Goal: Transaction & Acquisition: Purchase product/service

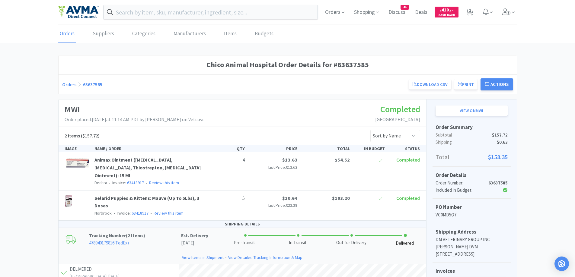
click at [74, 86] on link "Orders" at bounding box center [69, 84] width 14 height 6
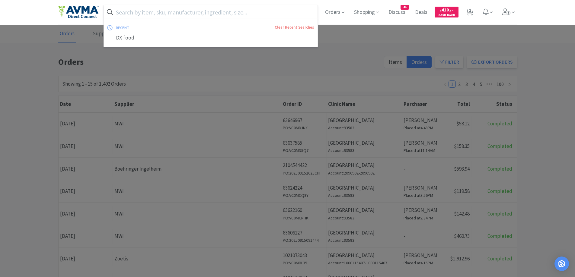
click at [219, 7] on input "text" at bounding box center [211, 12] width 214 height 14
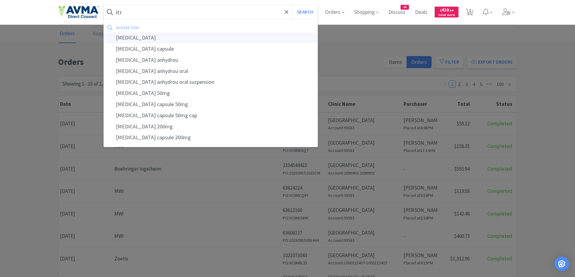
type input "[MEDICAL_DATA]"
select select "1"
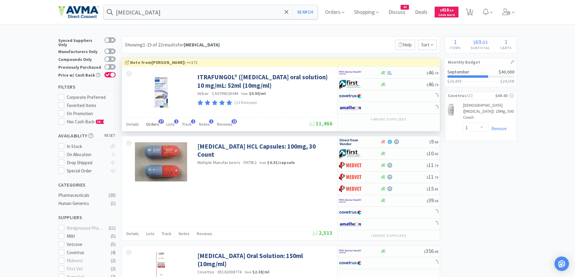
click at [155, 125] on span "Orders" at bounding box center [152, 124] width 13 height 5
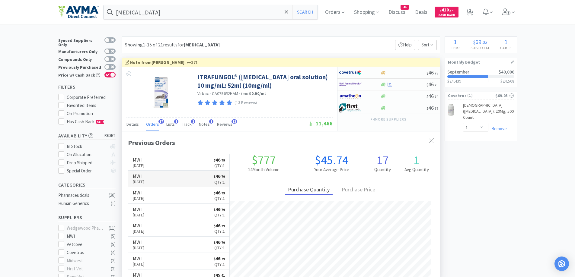
scroll to position [162, 318]
click at [168, 184] on link "MWI [DATE] $ 46 . 79 Qty: 1" at bounding box center [178, 179] width 101 height 17
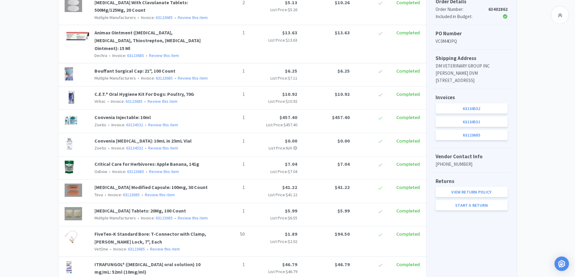
scroll to position [241, 0]
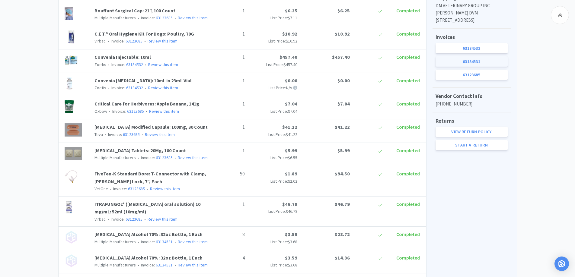
click at [501, 67] on link "63134531" at bounding box center [472, 61] width 72 height 10
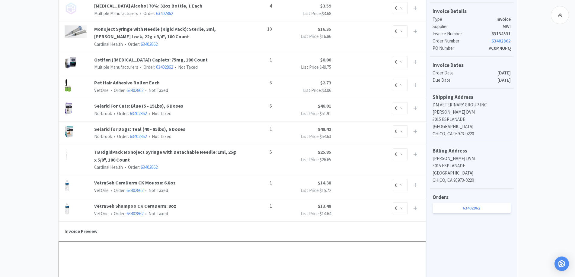
scroll to position [181, 0]
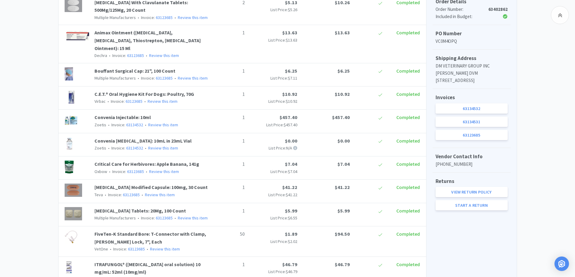
scroll to position [241, 0]
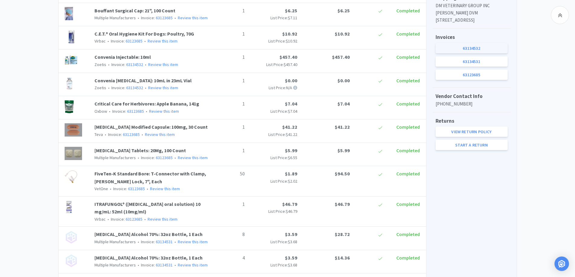
click at [487, 53] on link "63134532" at bounding box center [472, 48] width 72 height 10
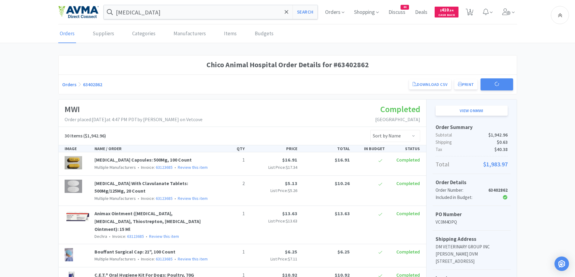
scroll to position [241, 0]
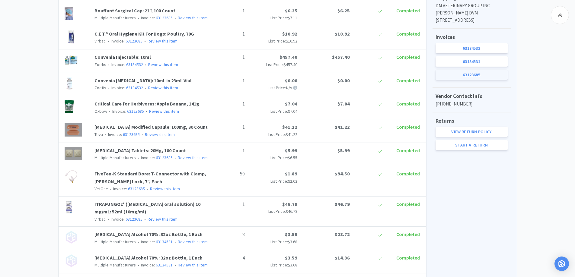
click at [460, 80] on link "63123685" at bounding box center [472, 75] width 72 height 10
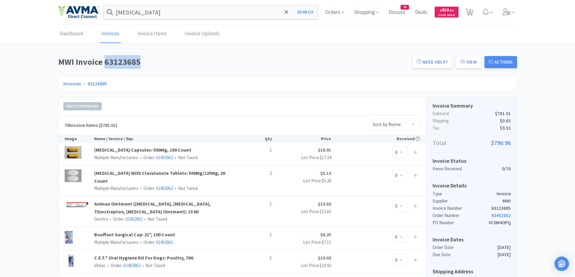
drag, startPoint x: 105, startPoint y: 61, endPoint x: 138, endPoint y: 60, distance: 32.6
click at [138, 60] on h1 "MWI Invoice 63123685" at bounding box center [233, 62] width 351 height 14
copy h1 "63123685"
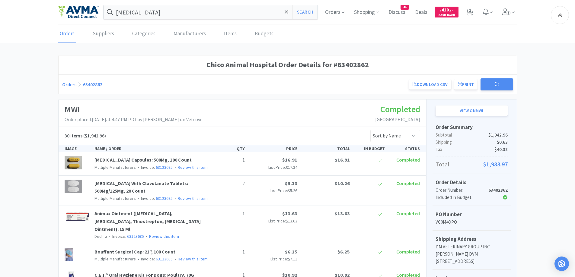
scroll to position [241, 0]
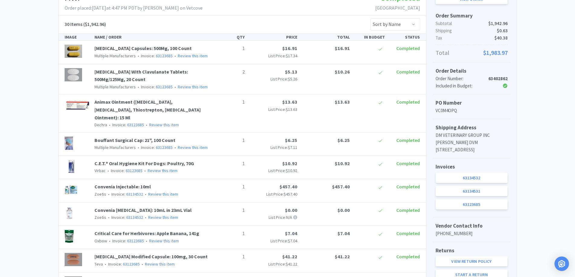
scroll to position [0, 0]
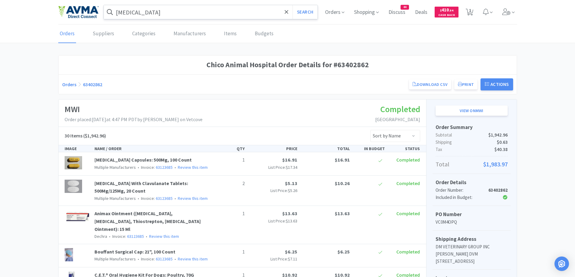
click at [177, 13] on input "[MEDICAL_DATA]" at bounding box center [211, 12] width 214 height 14
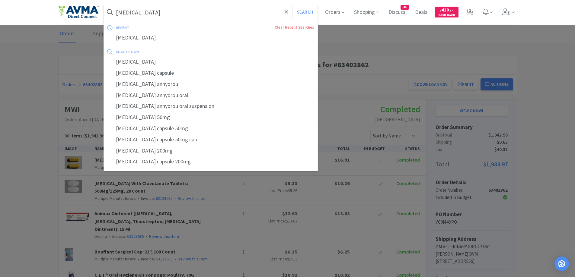
paste input "Amoxicillin/"
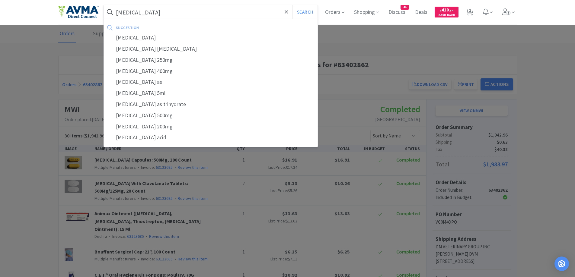
type input "[MEDICAL_DATA]"
click at [292, 5] on button "Search" at bounding box center [304, 12] width 25 height 14
select select "1"
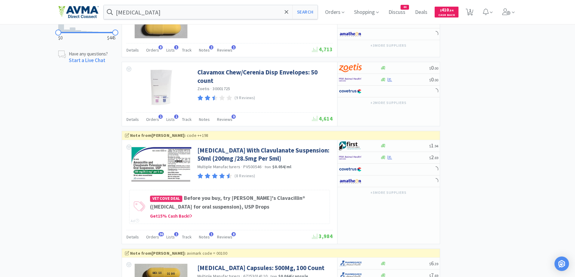
scroll to position [483, 0]
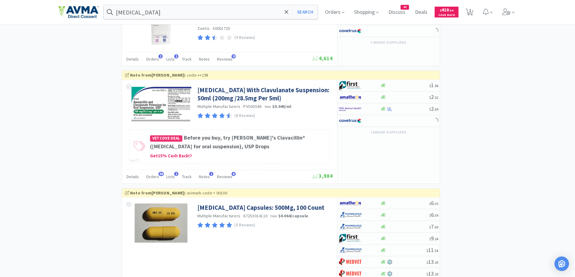
scroll to position [543, 0]
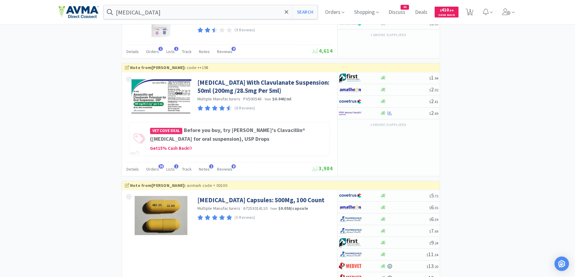
click at [469, 123] on div "× Filter Results Synced Suppliers Only Manufacturers Only Compounds Only Previo…" at bounding box center [287, 274] width 459 height 1562
click at [370, 119] on div at bounding box center [355, 113] width 33 height 10
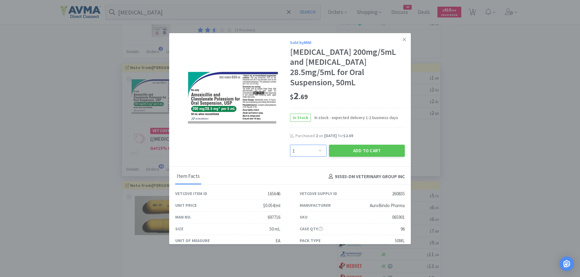
drag, startPoint x: 295, startPoint y: 155, endPoint x: 297, endPoint y: 150, distance: 6.1
click at [295, 155] on select "Enter Quantity 1 2 3 4 5 6 7 8 9 10 11 12 13 14 15 16 17 18 19 20 Enter Quantity" at bounding box center [308, 151] width 37 height 12
select select "2"
click at [290, 145] on select "Enter Quantity 1 2 3 4 5 6 7 8 9 10 11 12 13 14 15 16 17 18 19 20 Enter Quantity" at bounding box center [308, 151] width 37 height 12
click at [347, 117] on span "In stock - expected delivery 1-2 business days" at bounding box center [354, 117] width 87 height 7
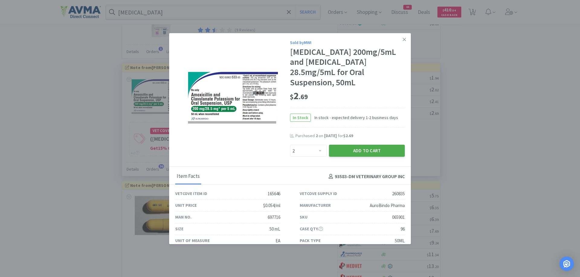
click at [355, 154] on button "Add to Cart" at bounding box center [367, 151] width 76 height 12
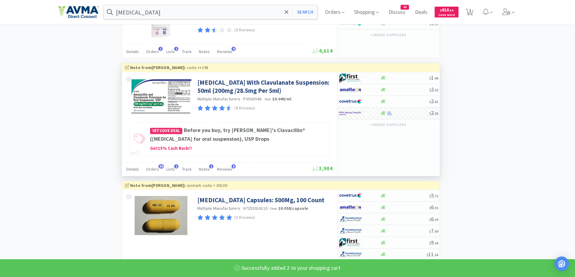
select select "2"
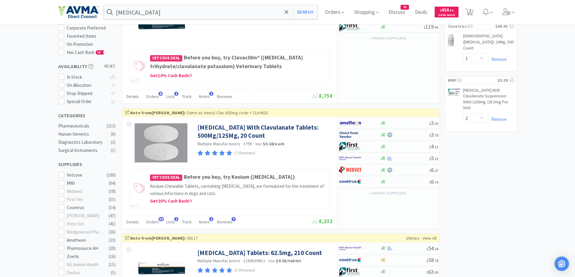
scroll to position [60, 0]
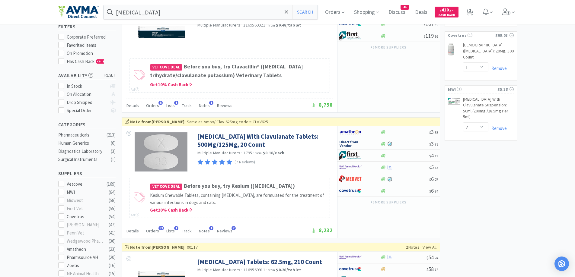
click at [357, 166] on img at bounding box center [350, 167] width 23 height 9
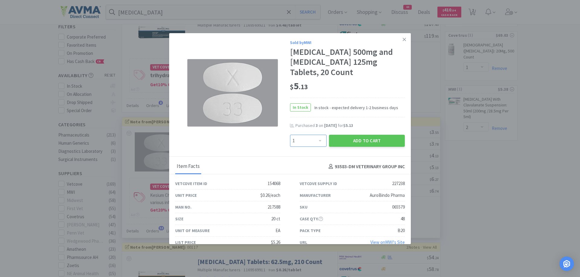
click at [320, 139] on select "Enter Quantity 1 2 3 4 5 6 7 8 9 10 11 12 13 14 15 16 17 18 19 20 Enter Quantity" at bounding box center [308, 141] width 37 height 12
select select "3"
click at [290, 135] on select "Enter Quantity 1 2 3 4 5 6 7 8 9 10 11 12 13 14 15 16 17 18 19 20 Enter Quantity" at bounding box center [308, 141] width 37 height 12
click at [366, 143] on button "Add to Cart" at bounding box center [367, 141] width 76 height 12
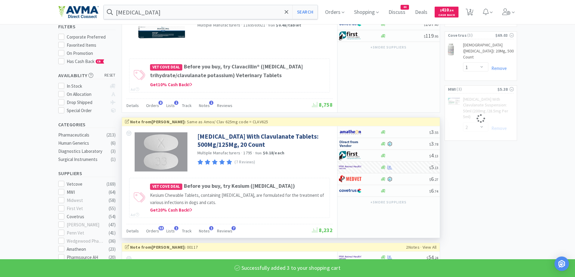
select select "3"
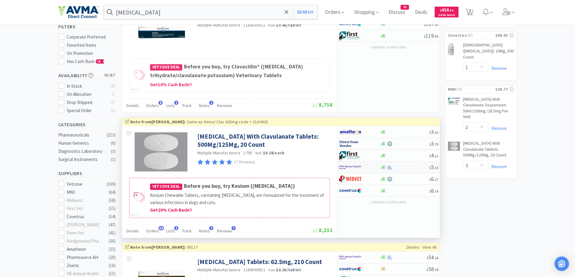
scroll to position [0, 0]
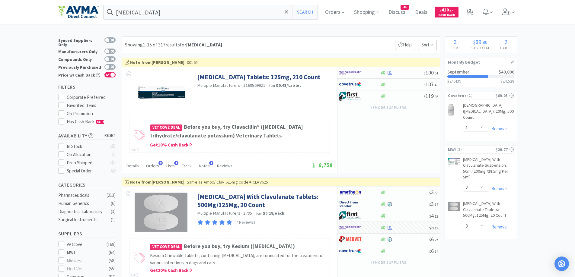
click at [239, 45] on div "Showing 1-15 of 317 results for [MEDICAL_DATA] Filters Help Sort" at bounding box center [281, 45] width 318 height 17
click at [375, 76] on div at bounding box center [359, 73] width 41 height 10
select select "1"
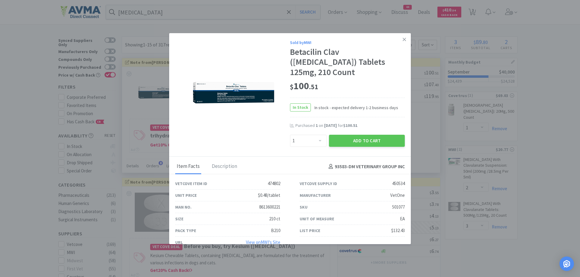
click at [347, 147] on div "Add to Cart" at bounding box center [367, 141] width 78 height 14
click at [350, 144] on button "Add to Cart" at bounding box center [367, 141] width 76 height 12
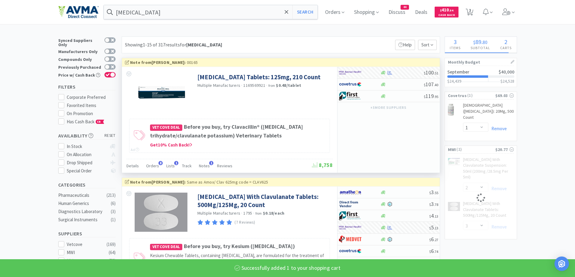
select select "1"
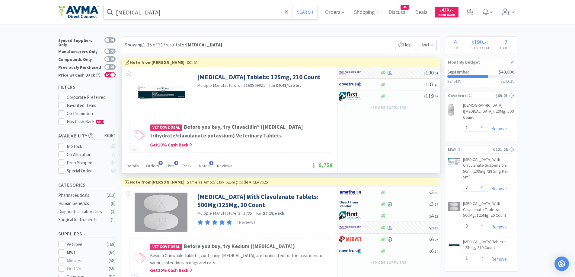
click at [163, 12] on input "[MEDICAL_DATA]" at bounding box center [211, 12] width 214 height 14
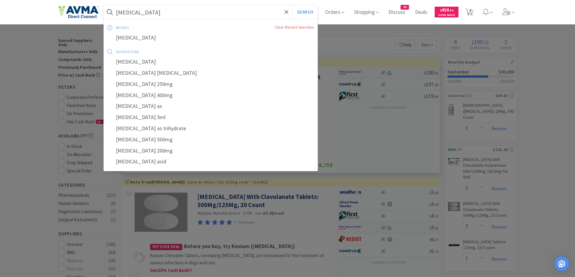
paste input "uroc"
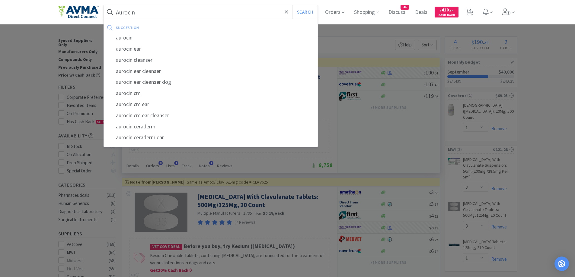
type input "Aurocin"
click at [292, 5] on button "Search" at bounding box center [304, 12] width 25 height 14
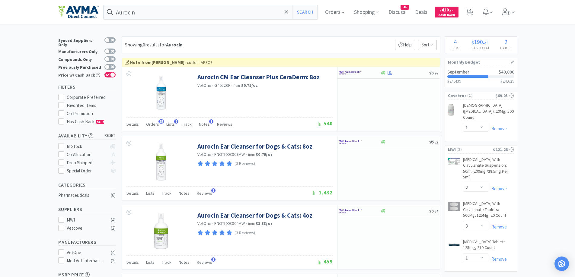
click at [318, 42] on div "Showing 6 results for Aurocin Filters Help Sort" at bounding box center [281, 45] width 318 height 17
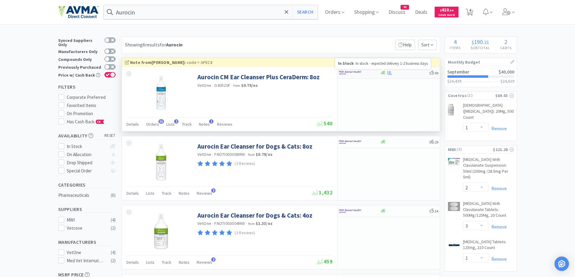
click at [382, 74] on icon at bounding box center [383, 73] width 5 height 4
select select "1"
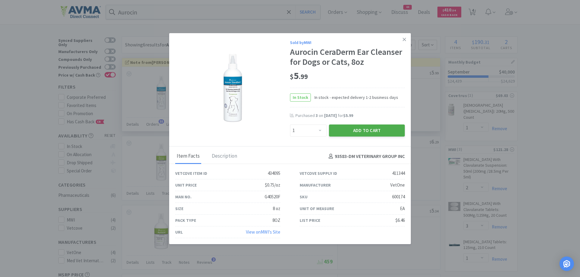
click at [344, 135] on button "Add to Cart" at bounding box center [367, 131] width 76 height 12
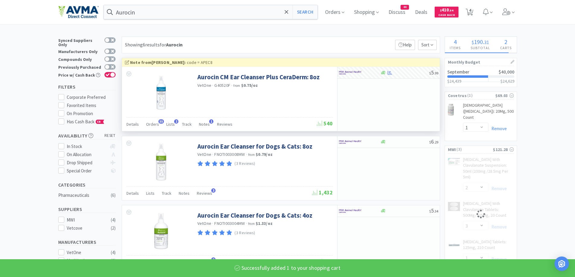
select select "1"
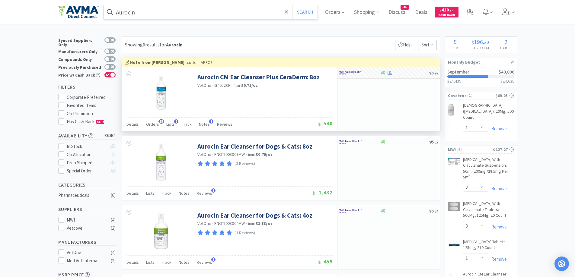
click at [150, 5] on input "Aurocin" at bounding box center [211, 12] width 214 height 14
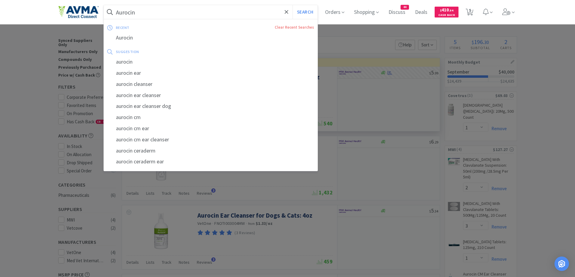
paste input "[MEDICAL_DATA] 25mg"
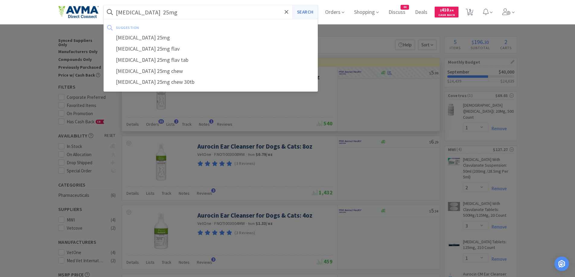
type input "[MEDICAL_DATA] 25mg"
click at [317, 14] on button "Search" at bounding box center [304, 12] width 25 height 14
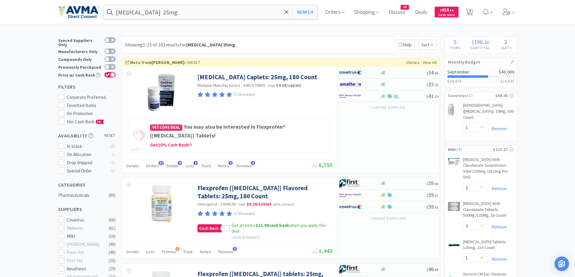
click at [256, 45] on div "Showing 1-15 of 101 results for [MEDICAL_DATA] 25mg Filters Help Sort" at bounding box center [281, 45] width 318 height 17
click at [375, 100] on div at bounding box center [359, 96] width 41 height 10
select select "1"
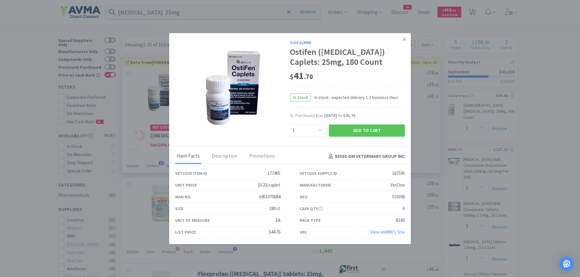
drag, startPoint x: 366, startPoint y: 129, endPoint x: 366, endPoint y: 120, distance: 9.4
click at [366, 129] on button "Add to Cart" at bounding box center [367, 131] width 76 height 12
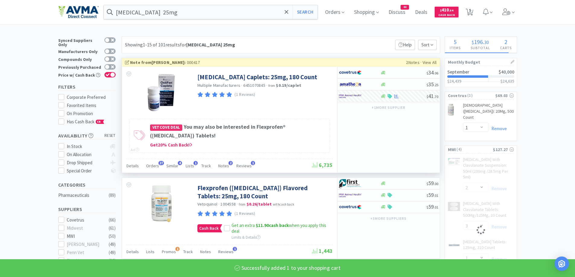
select select "1"
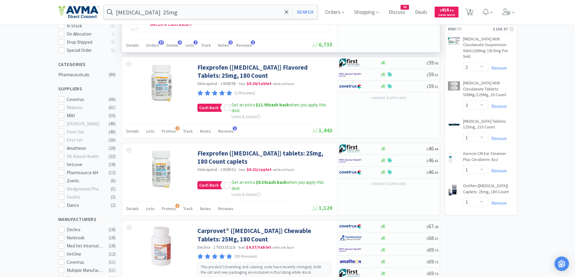
scroll to position [181, 0]
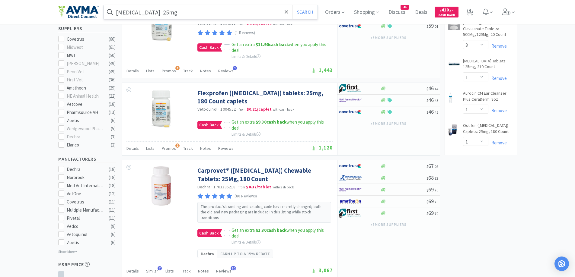
click at [207, 6] on input "[MEDICAL_DATA] 25mg" at bounding box center [211, 12] width 214 height 14
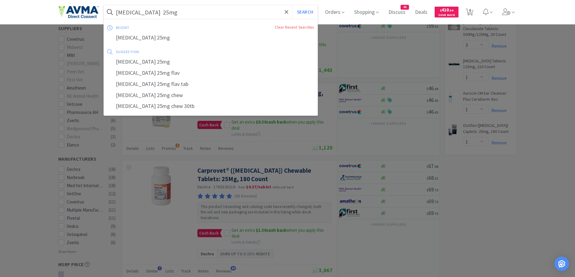
paste input "7"
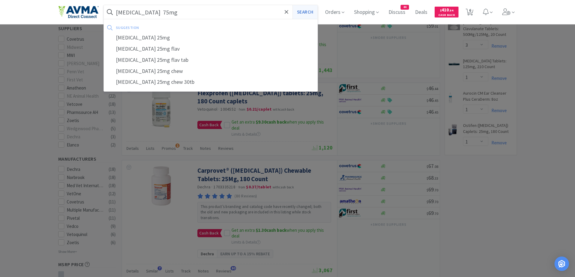
type input "[MEDICAL_DATA] 75mg"
click at [308, 16] on button "Search" at bounding box center [304, 12] width 25 height 14
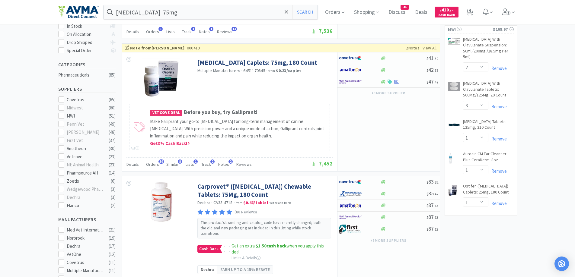
scroll to position [121, 0]
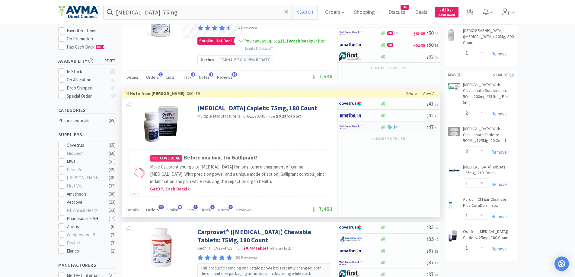
scroll to position [60, 0]
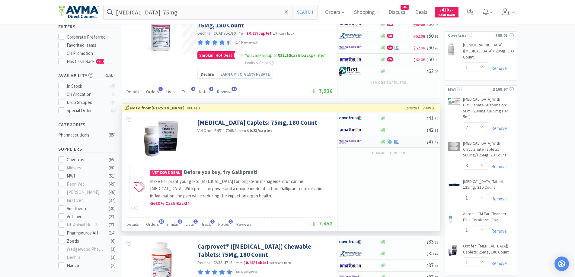
click at [367, 143] on div at bounding box center [355, 142] width 33 height 10
select select "1"
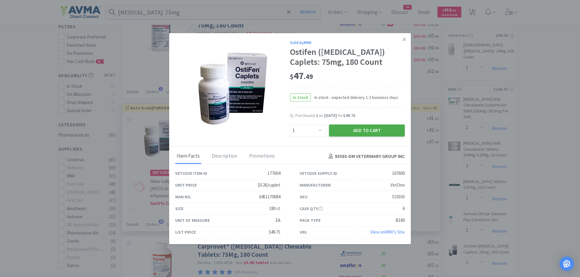
click at [371, 135] on button "Add to Cart" at bounding box center [367, 131] width 76 height 12
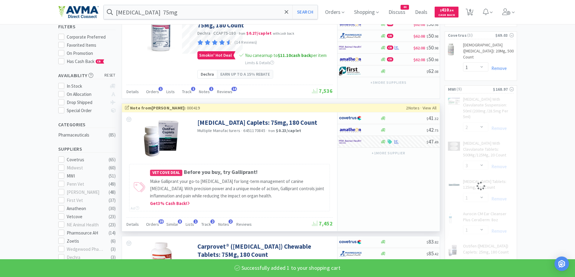
select select "1"
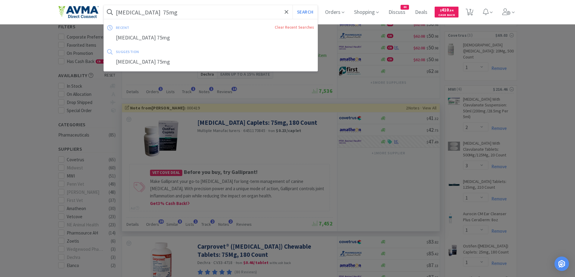
click at [199, 7] on input "[MEDICAL_DATA] 75mg" at bounding box center [211, 12] width 214 height 14
paste input "100"
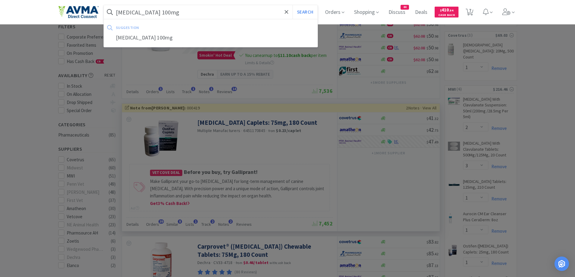
type input "[MEDICAL_DATA] 100mg"
click at [304, 21] on div "suggestion [MEDICAL_DATA] 100mg" at bounding box center [211, 33] width 215 height 28
click at [308, 14] on button "Search" at bounding box center [304, 12] width 25 height 14
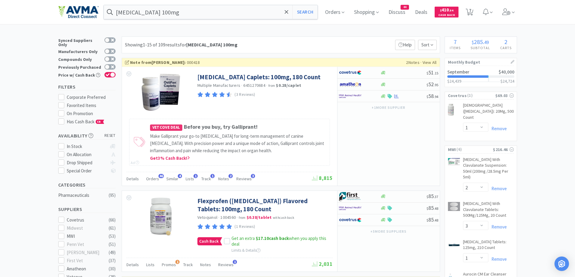
click at [358, 45] on div "Showing 1-15 of 109 results for [MEDICAL_DATA] 100mg Filters Help Sort" at bounding box center [281, 45] width 318 height 17
drag, startPoint x: 382, startPoint y: 98, endPoint x: 374, endPoint y: 89, distance: 12.4
click at [383, 98] on icon at bounding box center [383, 96] width 5 height 5
select select "1"
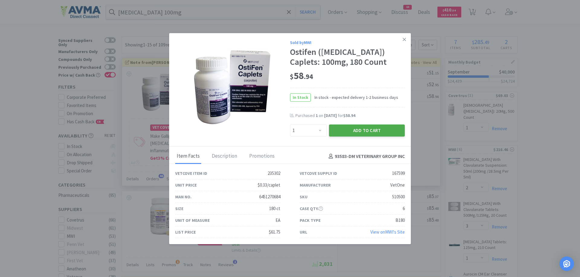
click at [367, 135] on button "Add to Cart" at bounding box center [367, 131] width 76 height 12
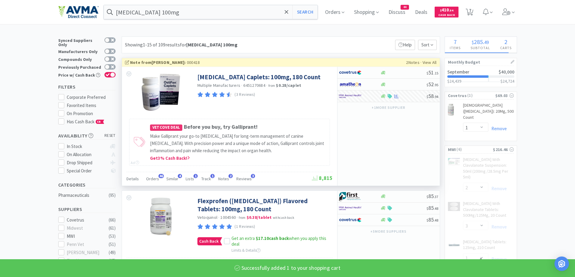
select select "1"
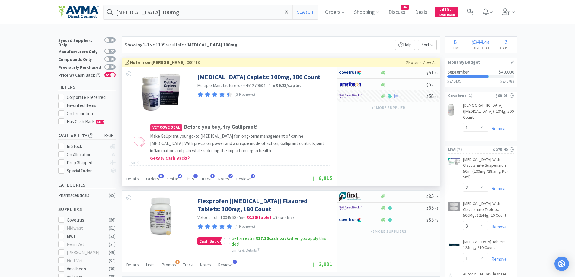
click at [200, 21] on div "[MEDICAL_DATA] 100mg Search Orders Shopping Discuss Discuss 44 Deals Deals $ 41…" at bounding box center [287, 12] width 459 height 24
click at [202, 15] on input "[MEDICAL_DATA] 100mg" at bounding box center [211, 12] width 214 height 14
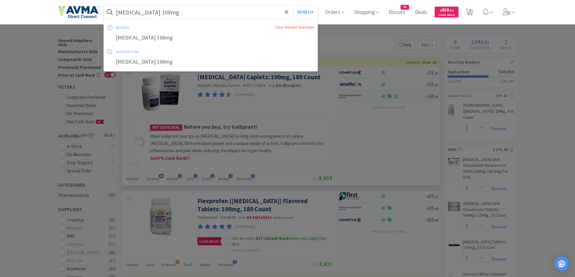
paste input "efazolin 1"
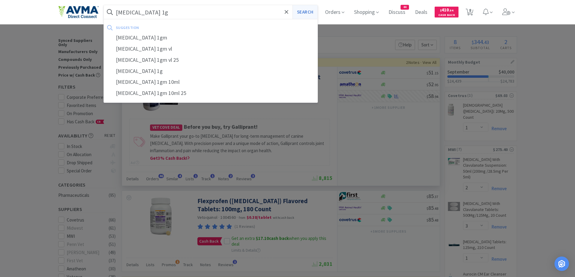
type input "[MEDICAL_DATA] 1g"
click at [308, 11] on button "Search" at bounding box center [304, 12] width 25 height 14
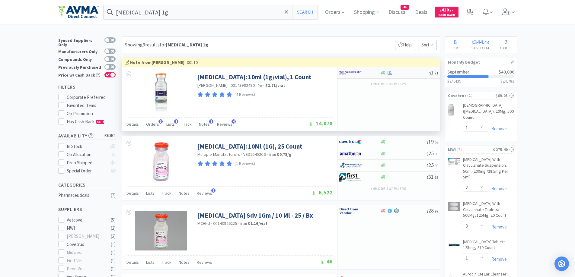
click at [378, 71] on div at bounding box center [359, 73] width 41 height 10
select select "1"
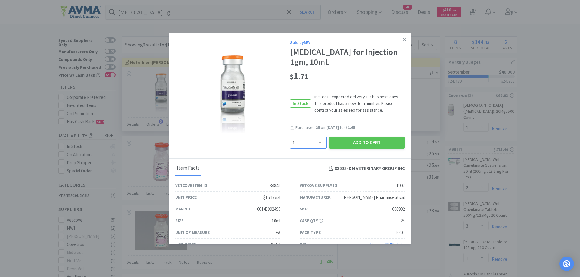
click at [319, 140] on select "Enter Quantity 1 2 3 4 5 6 7 8 9 10 11 12 13 14 15 16 17 18 19 20 Enter Quantity" at bounding box center [308, 143] width 37 height 12
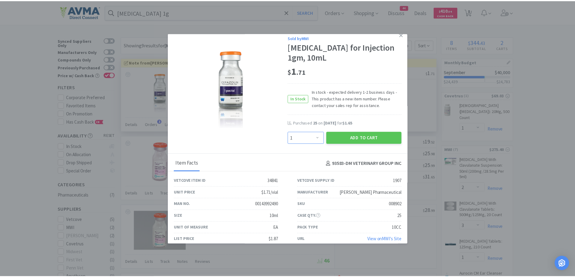
scroll to position [12, 0]
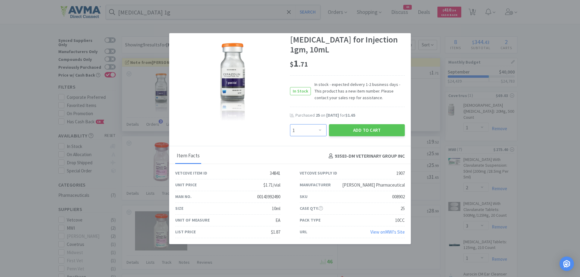
click at [320, 128] on select "Enter Quantity 1 2 3 4 5 6 7 8 9 10 11 12 13 14 15 16 17 18 19 20 Enter Quantity" at bounding box center [308, 130] width 37 height 12
type input "25"
click at [370, 130] on button "Add to Cart" at bounding box center [367, 130] width 76 height 12
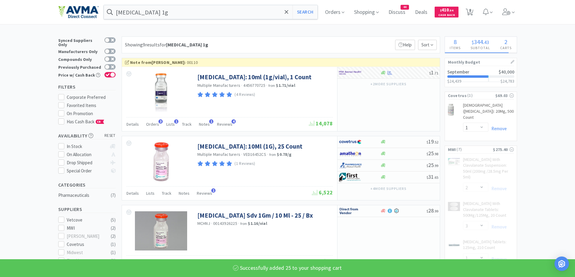
select select "25"
select select "1"
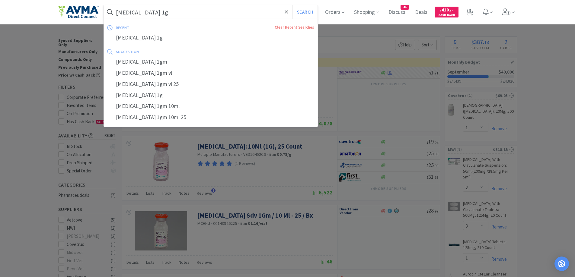
click at [195, 11] on input "[MEDICAL_DATA] 1g" at bounding box center [211, 12] width 214 height 14
paste input "[PERSON_NAME]"
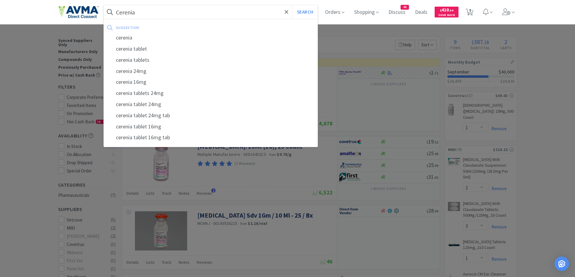
type input "Cerenia"
click at [292, 5] on button "Search" at bounding box center [304, 12] width 25 height 14
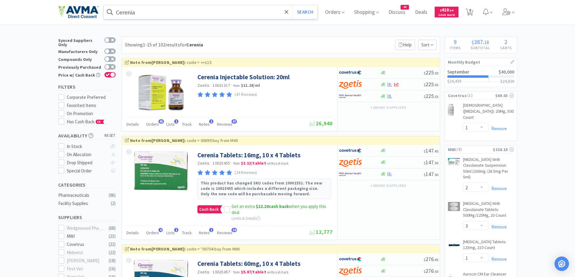
click at [320, 52] on div "Showing 1-15 of 102 results for Cerenia Filters Help Sort" at bounding box center [281, 45] width 318 height 17
click at [321, 51] on div "Showing 1-15 of 102 results for Cerenia Filters Help Sort" at bounding box center [281, 45] width 318 height 17
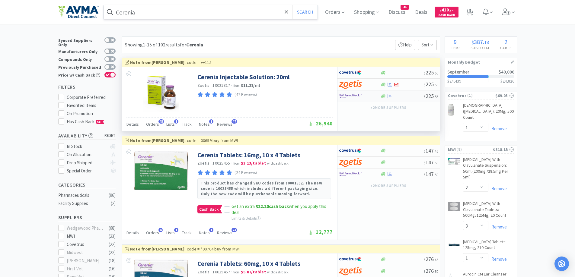
click at [347, 98] on img at bounding box center [350, 96] width 23 height 9
select select "1"
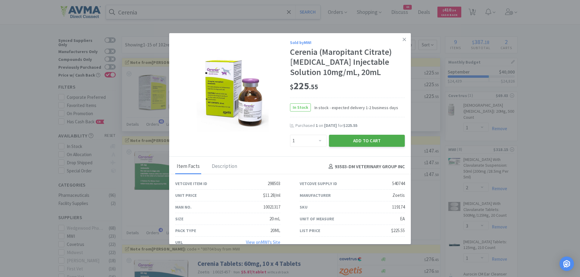
click at [350, 139] on button "Add to Cart" at bounding box center [367, 141] width 76 height 12
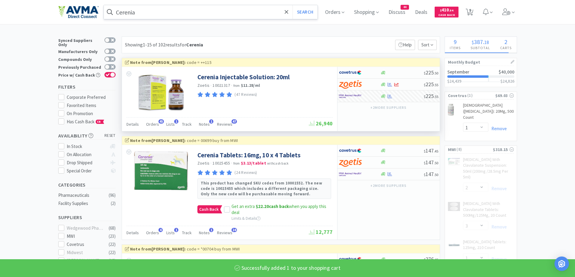
select select "1"
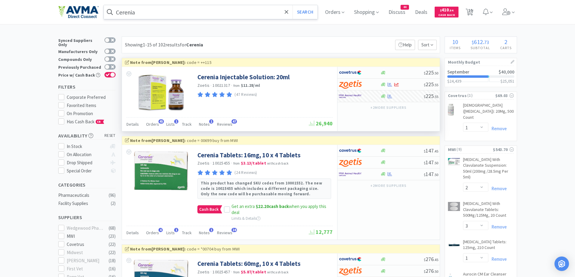
click at [167, 9] on input "Cerenia" at bounding box center [211, 12] width 214 height 14
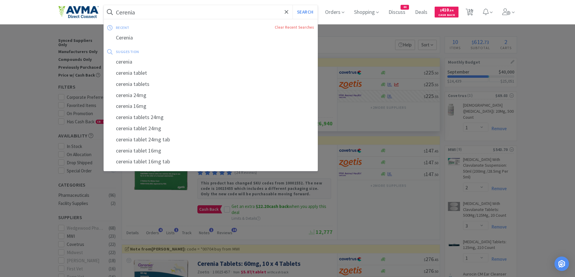
paste input "Maropitant Citrate 60mg"
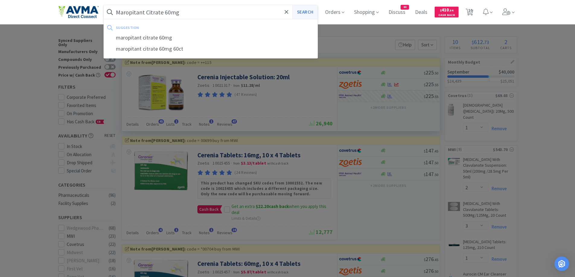
type input "Maropitant Citrate 60mg"
click at [308, 12] on button "Search" at bounding box center [304, 12] width 25 height 14
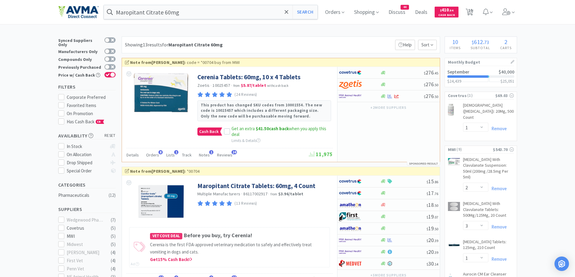
scroll to position [60, 0]
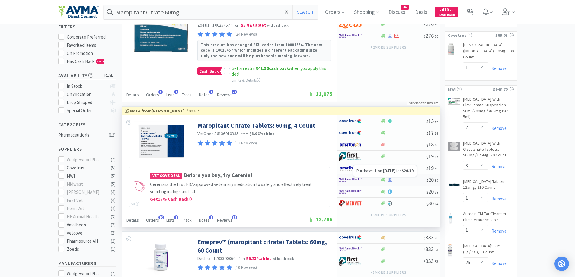
click at [389, 179] on icon at bounding box center [390, 180] width 5 height 5
select select "1"
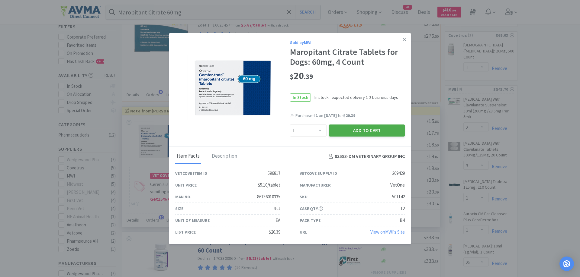
click at [350, 134] on button "Add to Cart" at bounding box center [367, 131] width 76 height 12
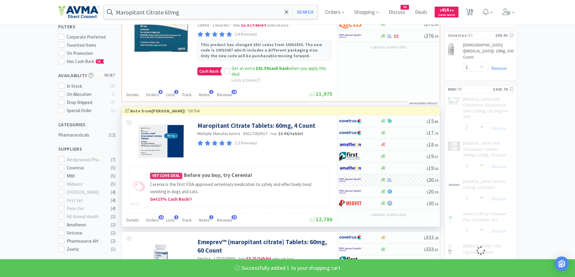
select select "1"
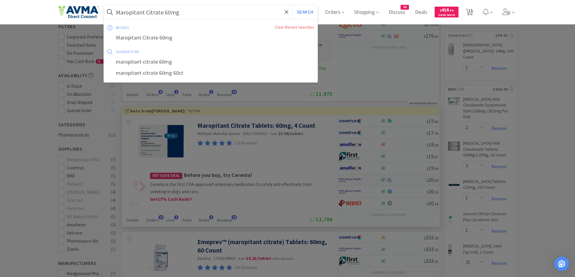
click at [231, 14] on input "Maropitant Citrate 60mg" at bounding box center [211, 12] width 214 height 14
paste input "Depo-[MEDICAL_DATA]"
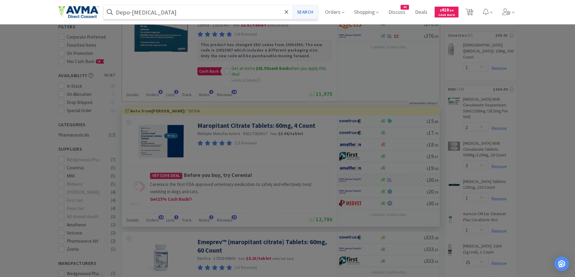
type input "Depo-[MEDICAL_DATA]"
click at [317, 11] on button "Search" at bounding box center [304, 12] width 25 height 14
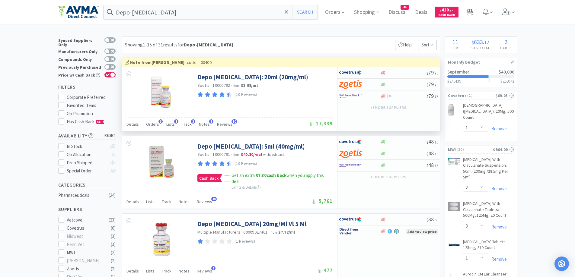
click at [183, 120] on div "Track 3" at bounding box center [187, 125] width 10 height 11
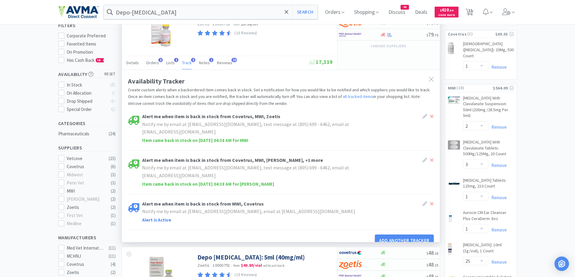
scroll to position [121, 0]
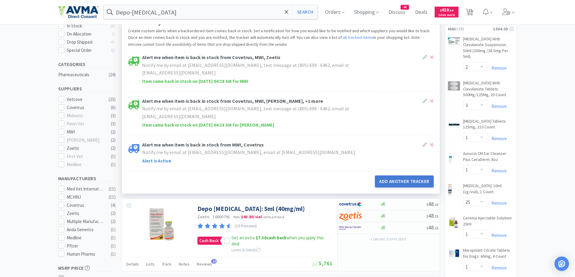
click at [380, 181] on button "Add Another Tracker" at bounding box center [404, 182] width 59 height 12
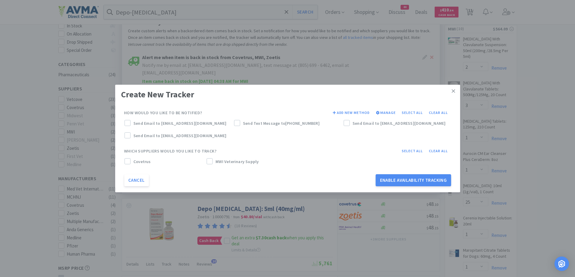
click at [132, 126] on label "Send Email to [EMAIL_ADDRESS][DOMAIN_NAME]" at bounding box center [177, 123] width 107 height 7
click at [211, 163] on icon at bounding box center [209, 162] width 4 height 4
click at [350, 121] on label "Send Email to [EMAIL_ADDRESS][DOMAIN_NAME]" at bounding box center [397, 123] width 107 height 7
click at [419, 191] on div "Create New Tracker How would you like to be notified? Add New Method Manage Sel…" at bounding box center [287, 139] width 345 height 108
click at [422, 180] on button "Enable Availability Tracking" at bounding box center [413, 180] width 75 height 12
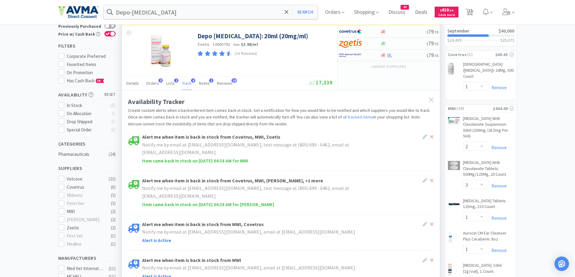
scroll to position [0, 0]
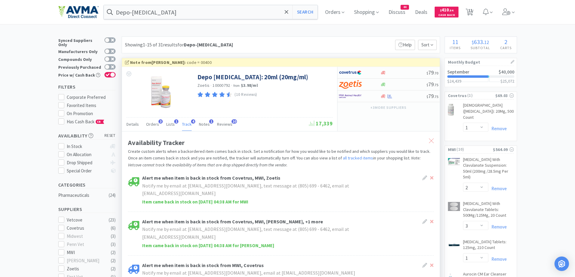
click at [434, 145] on div at bounding box center [431, 141] width 11 height 14
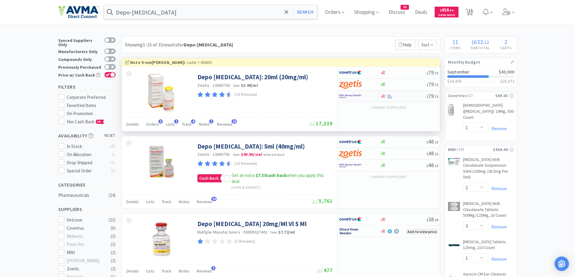
click at [374, 101] on div at bounding box center [359, 96] width 41 height 10
select select "1"
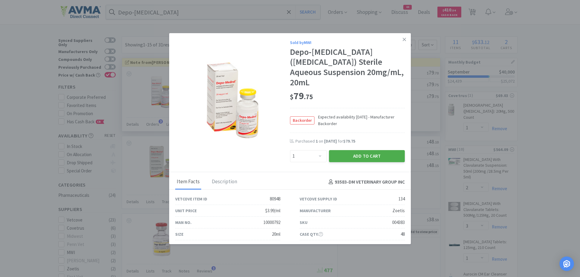
click at [362, 160] on button "Add to Cart" at bounding box center [367, 156] width 76 height 12
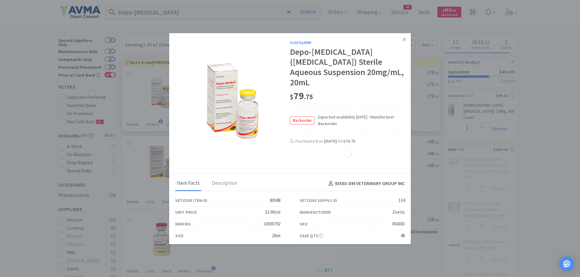
select select "1"
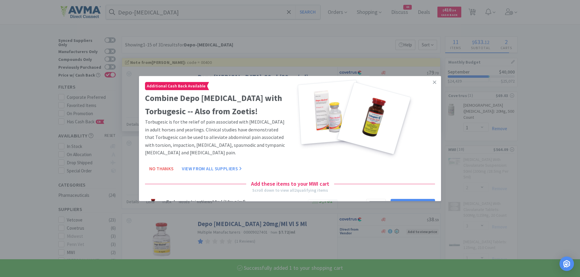
select select "1"
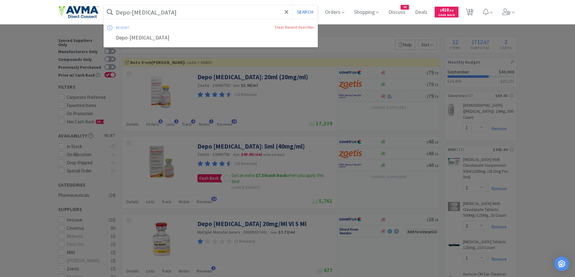
paste input "obutamine"
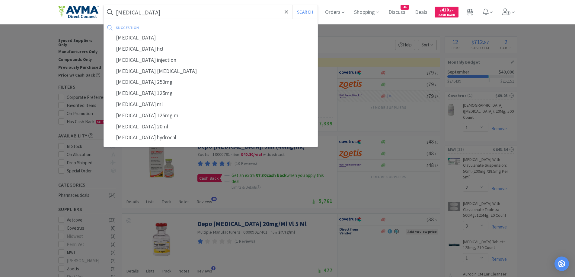
type input "[MEDICAL_DATA]"
click at [292, 5] on button "Search" at bounding box center [304, 12] width 25 height 14
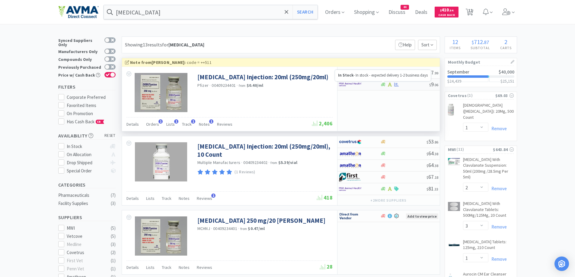
click at [375, 79] on div "In Stock - In stock - expected delivery 1-2 business days" at bounding box center [383, 75] width 96 height 11
select select "1"
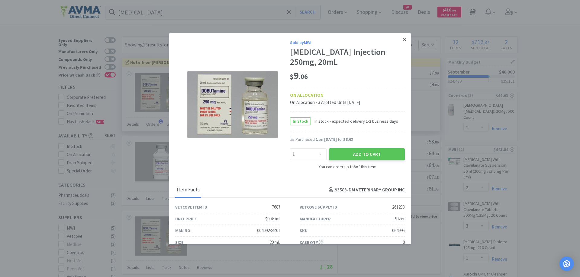
click at [402, 38] on link at bounding box center [404, 39] width 11 height 13
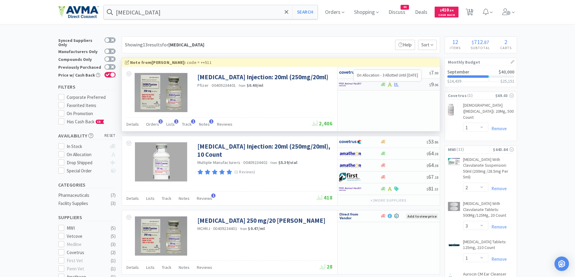
click at [391, 85] on icon at bounding box center [390, 84] width 5 height 5
select select "1"
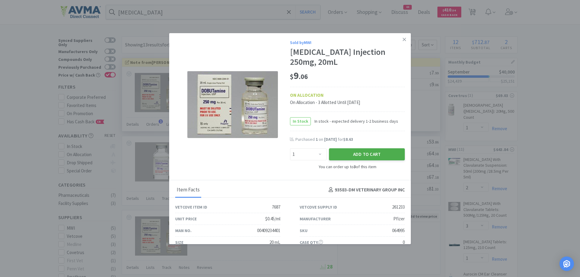
click at [359, 155] on button "Add to Cart" at bounding box center [367, 155] width 76 height 12
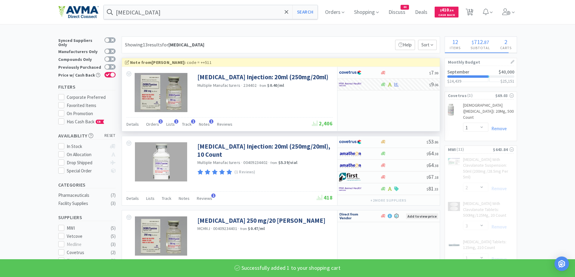
select select "1"
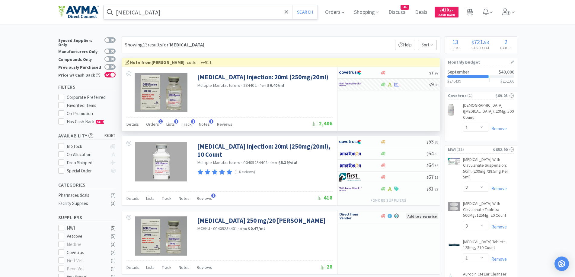
click at [168, 15] on input "[MEDICAL_DATA]" at bounding box center [211, 12] width 214 height 14
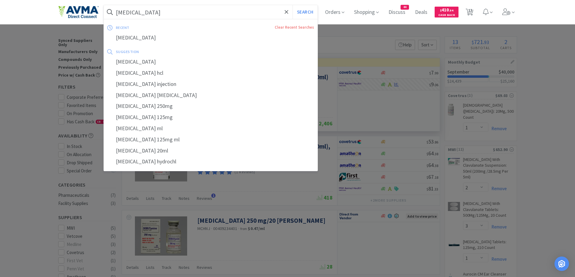
paste input "[MEDICAL_DATA] 12.5mg"
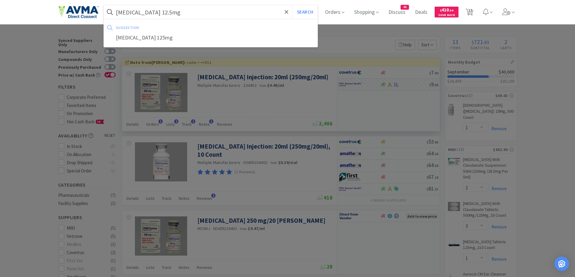
type input "[MEDICAL_DATA] 12.5mg"
click at [292, 5] on button "Search" at bounding box center [304, 12] width 25 height 14
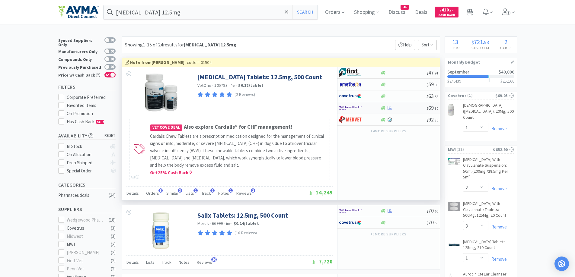
click at [371, 110] on div at bounding box center [355, 108] width 33 height 10
select select "1"
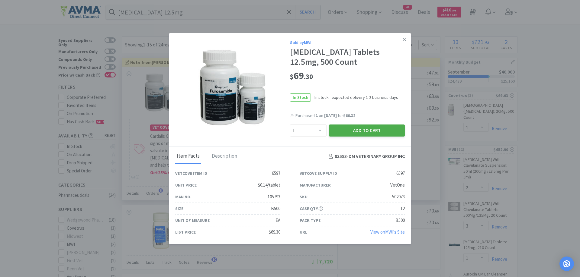
click at [367, 133] on button "Add to Cart" at bounding box center [367, 131] width 76 height 12
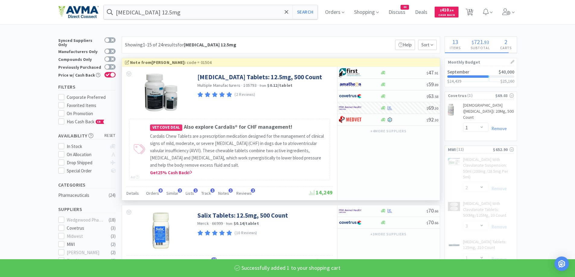
select select "1"
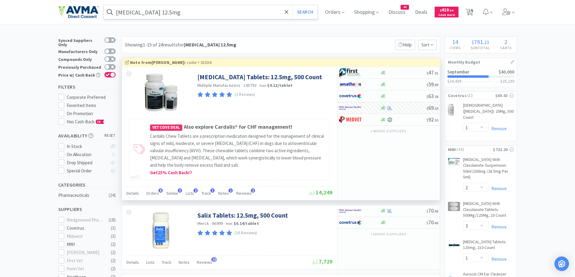
click at [208, 8] on input "[MEDICAL_DATA] 12.5mg" at bounding box center [211, 12] width 214 height 14
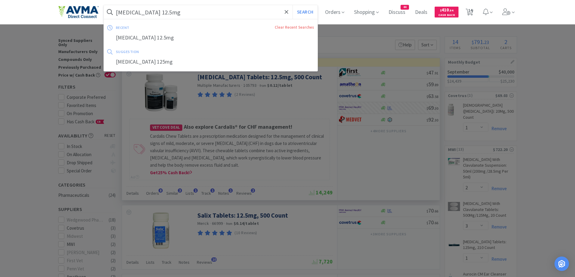
paste input "Gauze sponge 3" x 3""
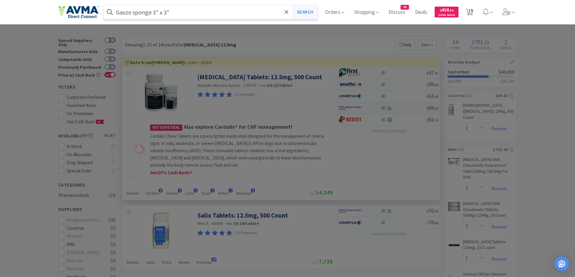
type input "Gauze sponge 3" x 3""
click at [303, 13] on button "Search" at bounding box center [304, 12] width 25 height 14
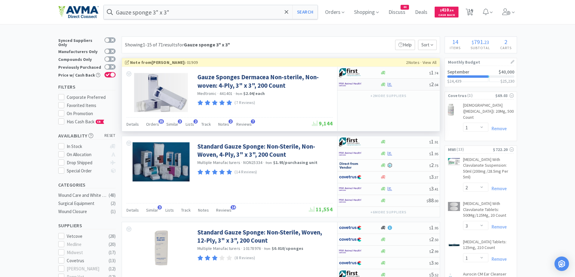
click at [364, 81] on div at bounding box center [355, 84] width 33 height 10
select select "1"
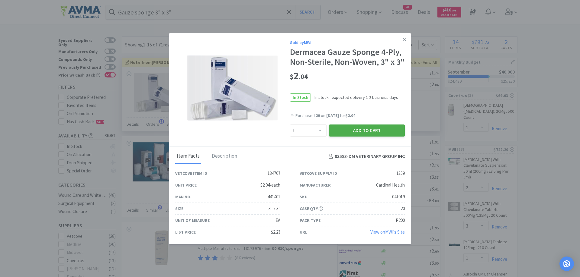
click at [347, 137] on button "Add to Cart" at bounding box center [367, 131] width 76 height 12
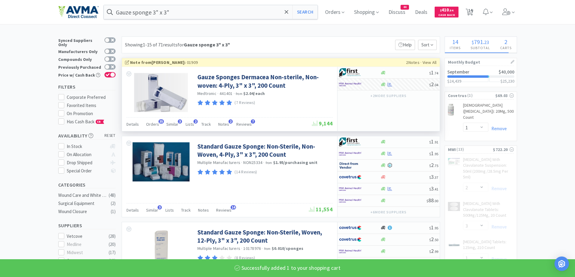
click at [476, 9] on span "14" at bounding box center [469, 12] width 12 height 24
select select "1"
select select "2"
select select "3"
select select "1"
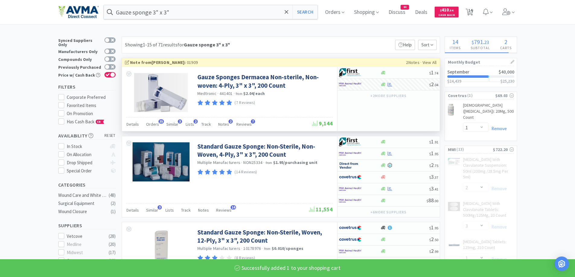
select select "1"
select select "25"
select select "1"
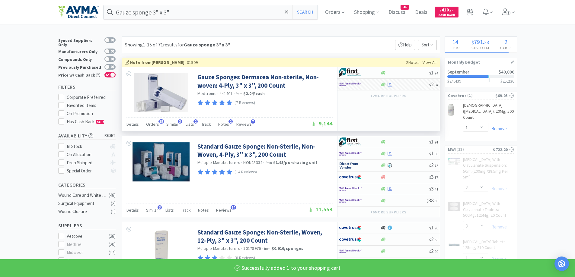
select select "1"
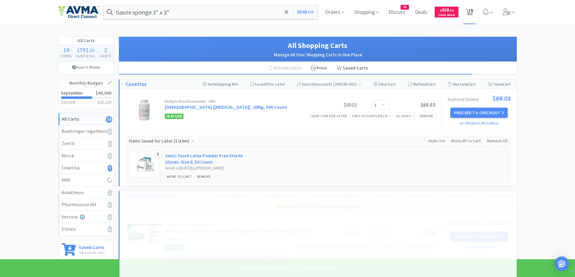
select select "1"
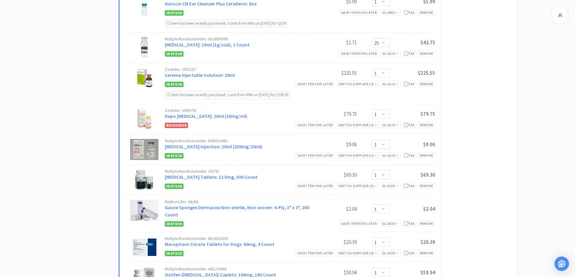
scroll to position [362, 0]
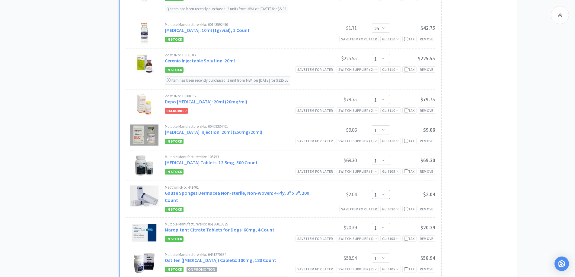
click at [385, 194] on select "Enter Quantity 1 2 3 4 5 6 7 8 9 10 11 12 13 14 15 16 17 18 19 20 Enter Quantity" at bounding box center [381, 194] width 18 height 9
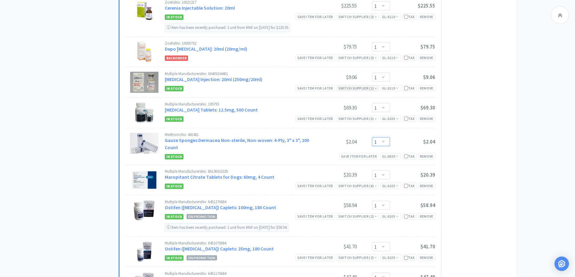
scroll to position [423, 0]
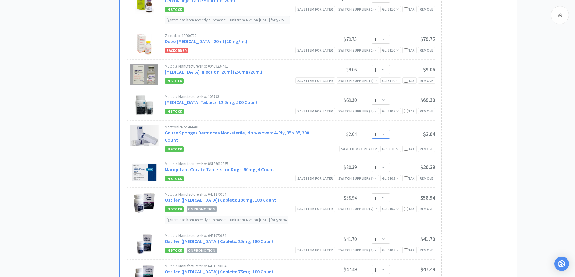
click at [387, 134] on select "Enter Quantity 1 2 3 4 5 6 7 8 9 10 11 12 13 14 15 16 17 18 19 20 Enter Quantity" at bounding box center [381, 134] width 18 height 9
click at [372, 130] on select "Enter Quantity 1 2 3 4 5 6 7 8 9 10 11 12 13 14 15 16 17 18 19 20 Enter Quantity" at bounding box center [381, 134] width 18 height 9
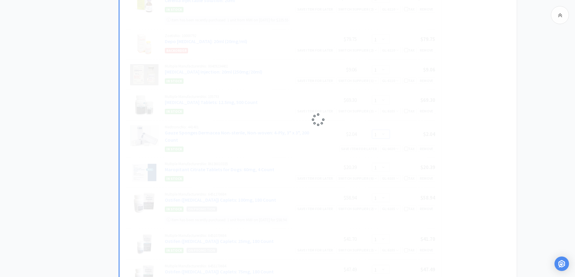
select select "20"
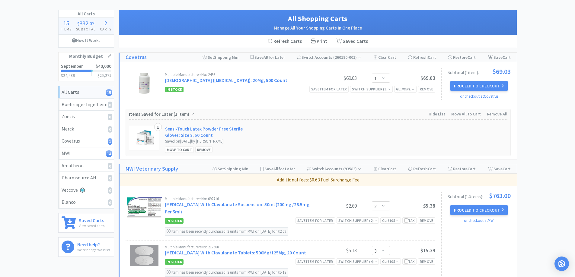
scroll to position [0, 0]
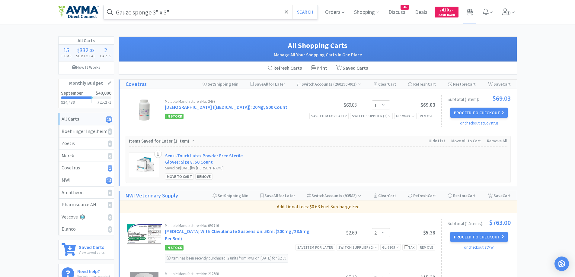
click at [187, 12] on input "Gauze sponge 3" x 3"" at bounding box center [211, 12] width 214 height 14
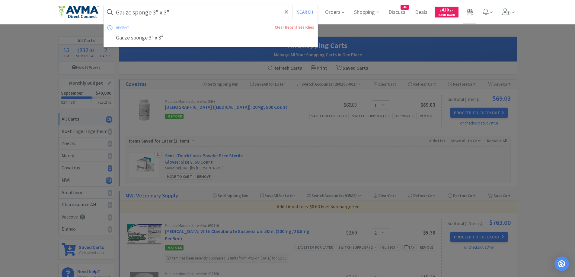
paste input "[MEDICAL_DATA] 1.5 mg/ml"
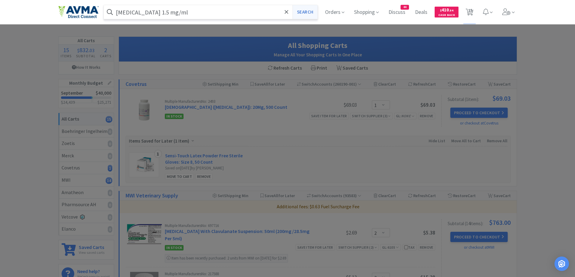
type input "[MEDICAL_DATA] 1.5 mg/ml"
click at [315, 13] on button "Search" at bounding box center [304, 12] width 25 height 14
select select "1"
select select "2"
select select "3"
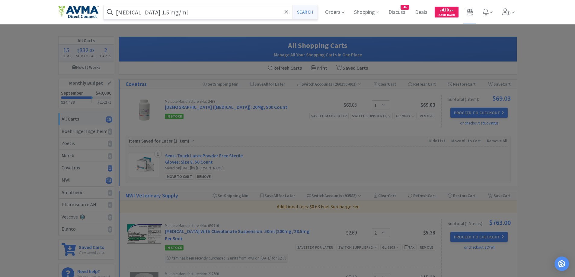
select select "1"
select select "25"
select select "1"
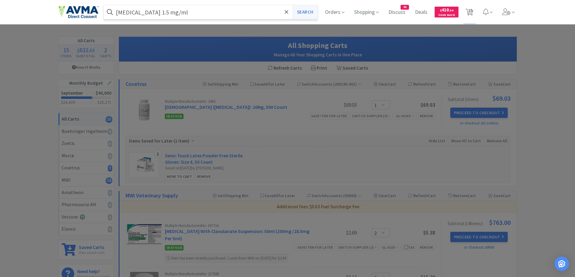
select select "1"
select select "20"
select select "1"
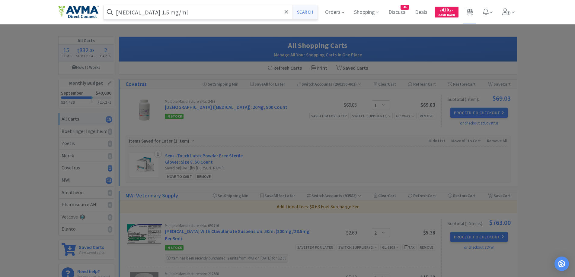
select select "1"
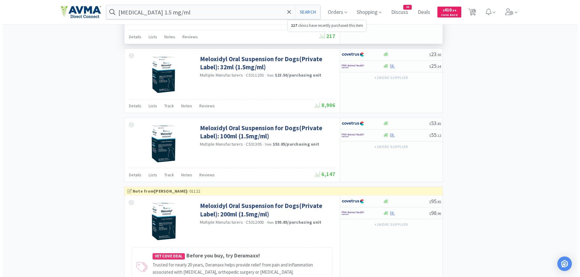
scroll to position [785, 0]
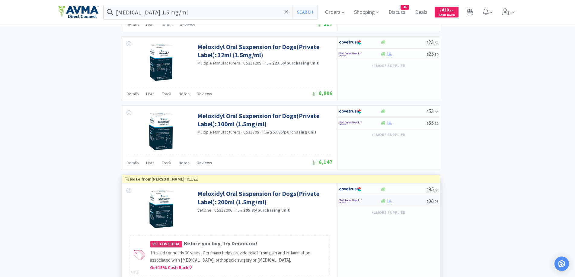
click at [378, 199] on div at bounding box center [359, 201] width 41 height 10
select select "1"
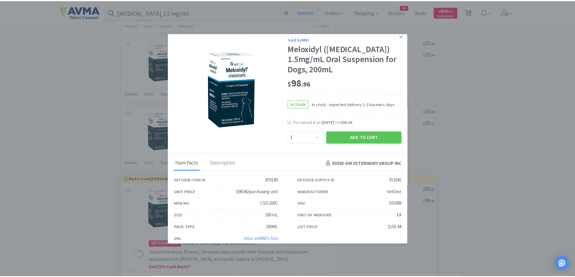
scroll to position [0, 0]
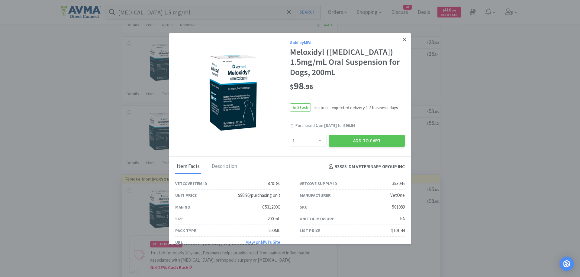
click at [401, 43] on link at bounding box center [404, 39] width 11 height 13
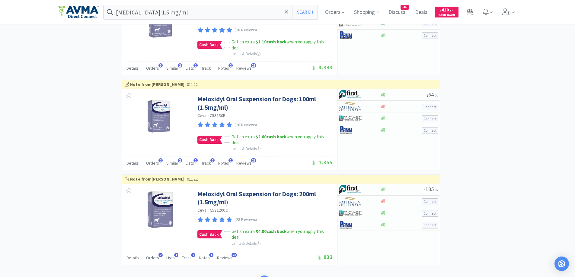
scroll to position [1144, 0]
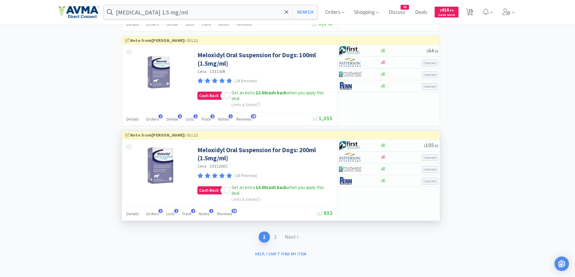
drag, startPoint x: 152, startPoint y: 214, endPoint x: 173, endPoint y: 207, distance: 22.3
click at [152, 214] on span "Orders" at bounding box center [152, 213] width 13 height 5
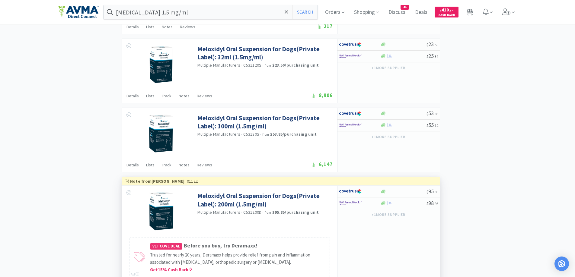
scroll to position [782, 0]
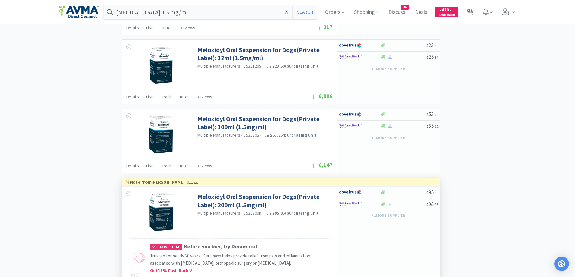
click at [512, 175] on div "× Filter Results Synced Suppliers Only Manufacturers Only Compounds Only Previo…" at bounding box center [287, 16] width 459 height 1523
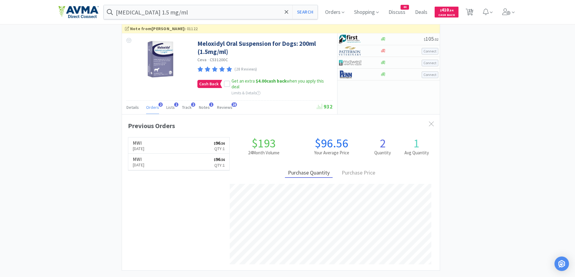
scroll to position [1300, 0]
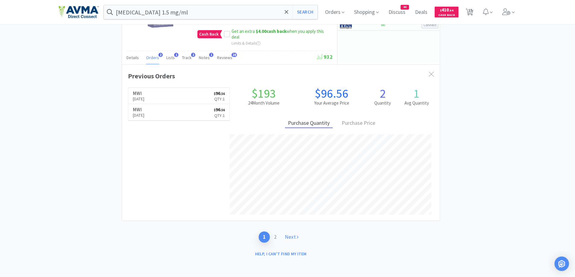
click at [289, 236] on link "Next" at bounding box center [292, 237] width 22 height 11
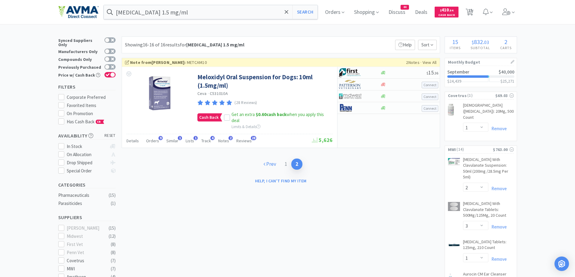
click at [266, 162] on link "Prev" at bounding box center [269, 164] width 21 height 11
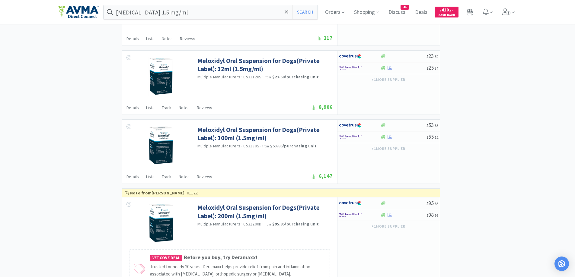
scroll to position [785, 0]
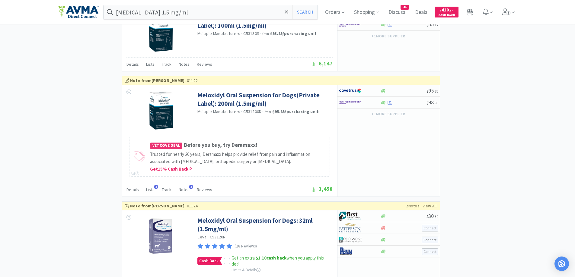
scroll to position [906, 0]
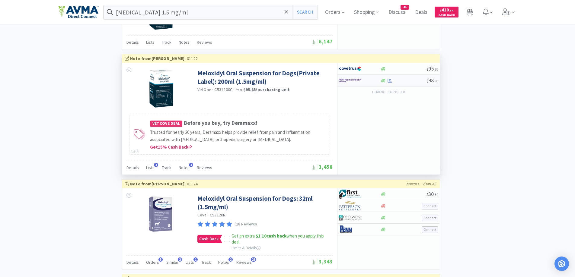
click at [363, 78] on div at bounding box center [355, 80] width 33 height 10
select select "1"
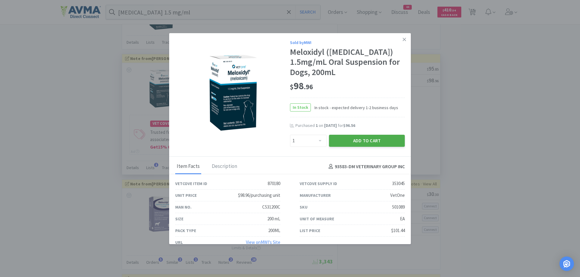
click at [351, 146] on button "Add to Cart" at bounding box center [367, 141] width 76 height 12
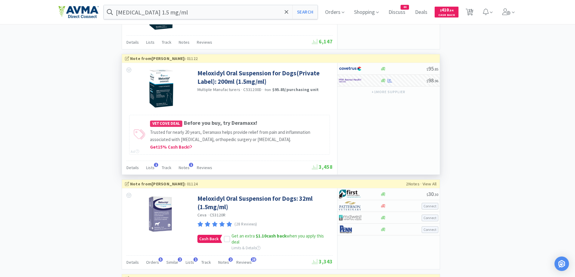
select select "1"
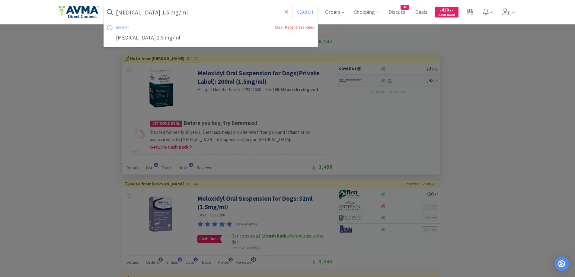
click at [188, 14] on input "[MEDICAL_DATA] 1.5 mg/ml" at bounding box center [211, 12] width 214 height 14
paste input "text"
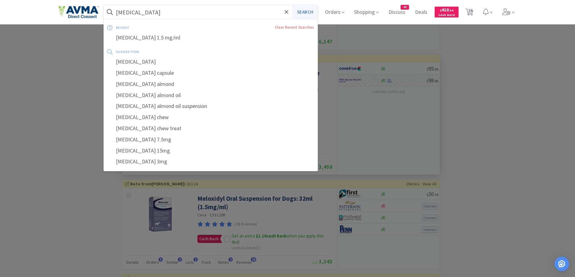
type input "[MEDICAL_DATA]"
click at [311, 14] on button "Search" at bounding box center [304, 12] width 25 height 14
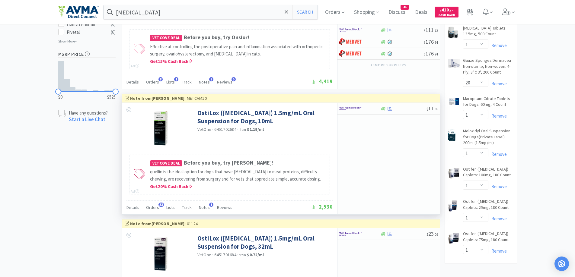
scroll to position [423, 0]
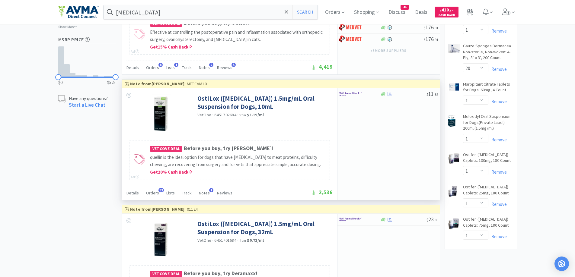
drag, startPoint x: 372, startPoint y: 160, endPoint x: 353, endPoint y: 132, distance: 34.2
click at [372, 160] on div "$ 11 . 88" at bounding box center [388, 143] width 103 height 111
click at [375, 94] on div at bounding box center [359, 94] width 41 height 10
select select "1"
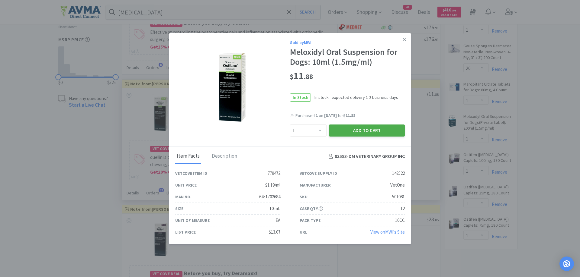
click at [356, 133] on button "Add to Cart" at bounding box center [367, 131] width 76 height 12
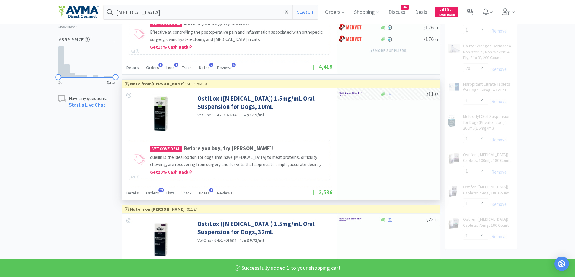
select select "1"
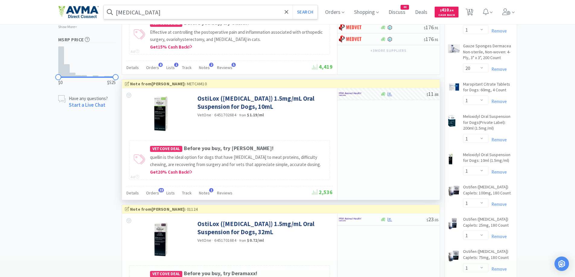
click at [155, 9] on input "[MEDICAL_DATA]" at bounding box center [211, 12] width 214 height 14
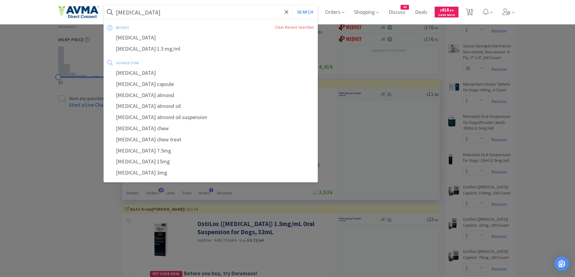
paste input "5mg/ml"
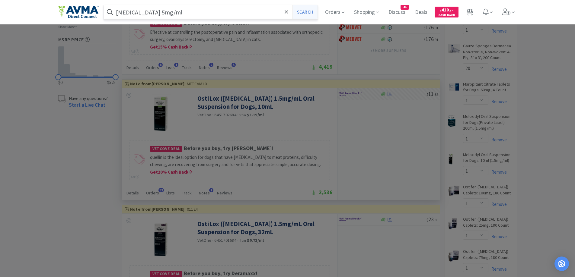
type input "[MEDICAL_DATA] 5mg/ml"
click at [308, 6] on button "Search" at bounding box center [304, 12] width 25 height 14
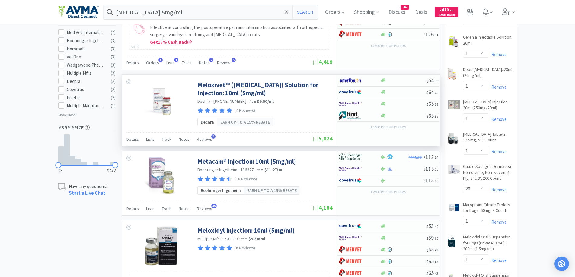
scroll to position [181, 0]
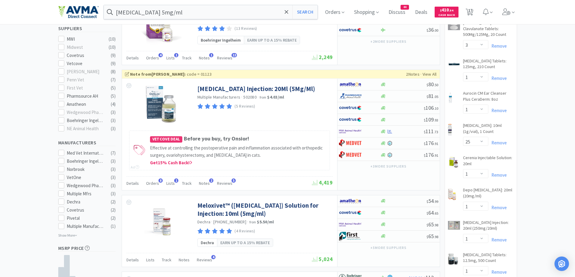
click at [378, 130] on div at bounding box center [359, 131] width 41 height 10
select select "1"
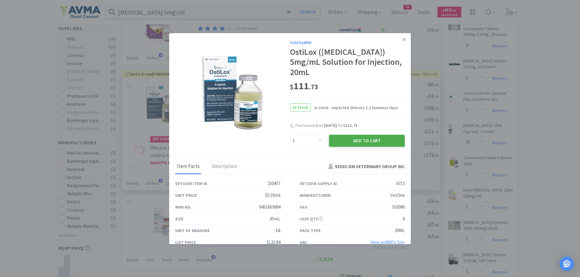
click at [393, 135] on button "Add to Cart" at bounding box center [367, 141] width 76 height 12
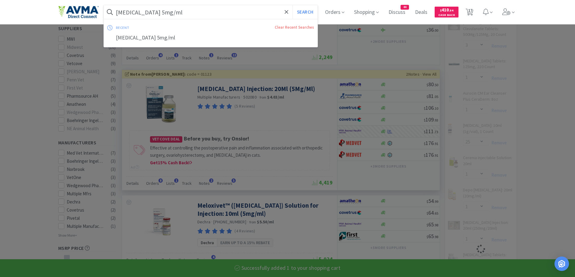
click at [242, 12] on input "[MEDICAL_DATA] 5mg/ml" at bounding box center [211, 12] width 214 height 14
paste input "thimazole 5mg"
type input "[MEDICAL_DATA] 5mg"
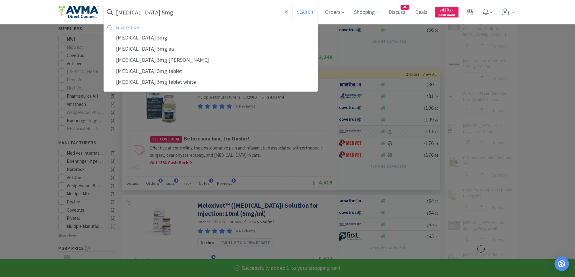
select select "1"
type input "[MEDICAL_DATA] 5mg"
click at [304, 8] on button "Search" at bounding box center [304, 12] width 25 height 14
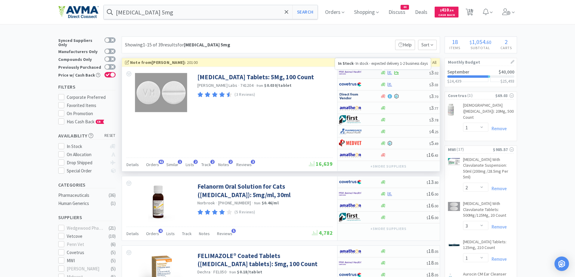
click at [385, 72] on icon at bounding box center [383, 73] width 5 height 4
select select "1"
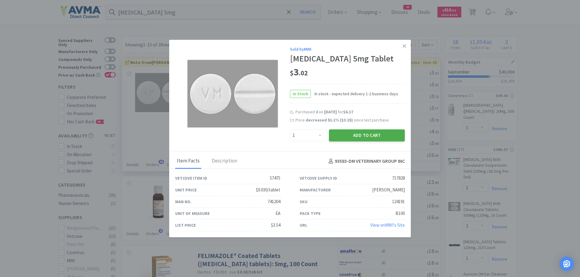
click at [366, 138] on button "Add to Cart" at bounding box center [367, 135] width 76 height 12
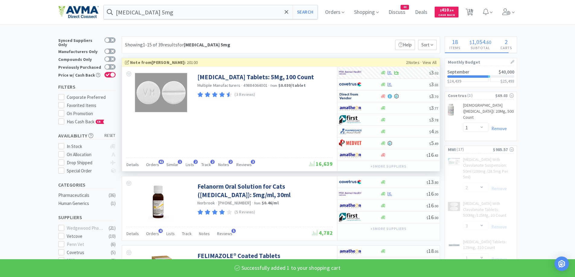
select select "1"
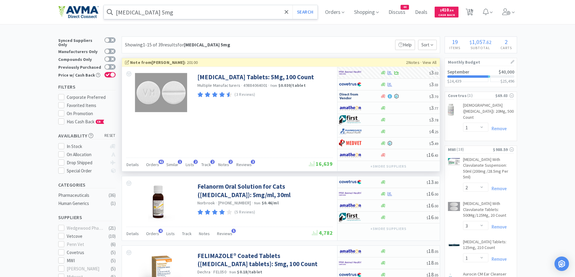
click at [206, 9] on input "[MEDICAL_DATA] 5mg" at bounding box center [211, 12] width 214 height 14
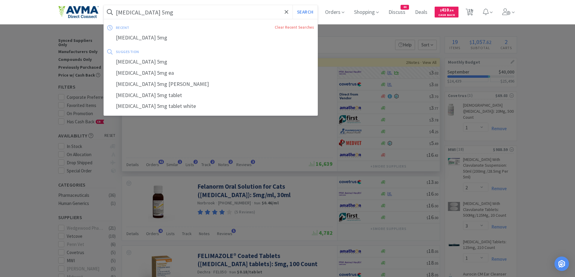
paste input "irtazapine"
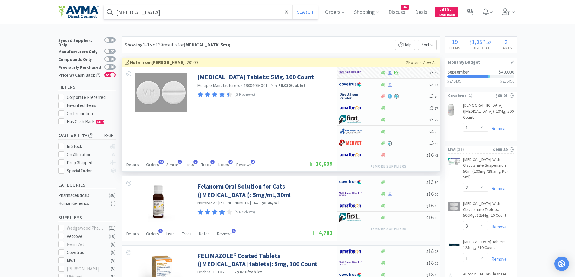
click at [318, 13] on div "[MEDICAL_DATA] Search" at bounding box center [211, 12] width 215 height 14
click at [307, 15] on button "Search" at bounding box center [304, 12] width 25 height 14
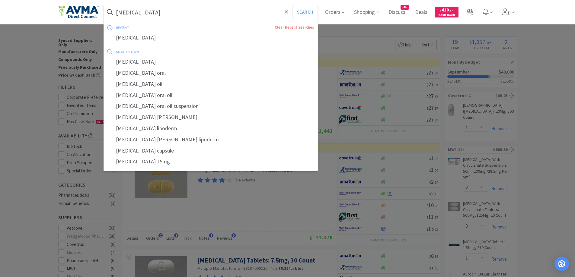
click at [216, 9] on input "[MEDICAL_DATA]" at bounding box center [211, 12] width 214 height 14
paste input "Neo Poly"
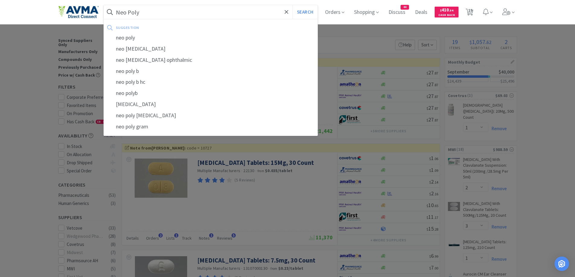
type input "Neo Poly"
click at [292, 5] on button "Search" at bounding box center [304, 12] width 25 height 14
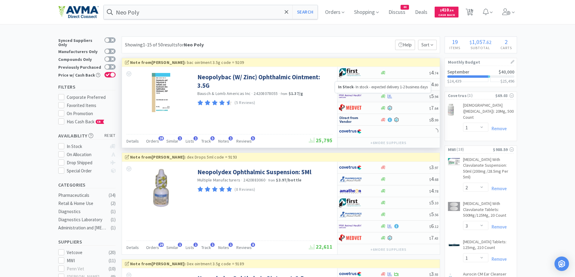
click at [382, 98] on icon at bounding box center [383, 96] width 5 height 5
select select "1"
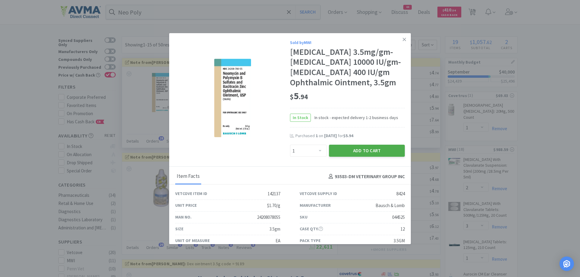
click at [340, 157] on button "Add to Cart" at bounding box center [367, 151] width 76 height 12
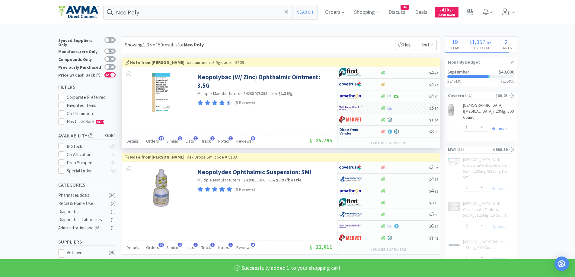
select select "1"
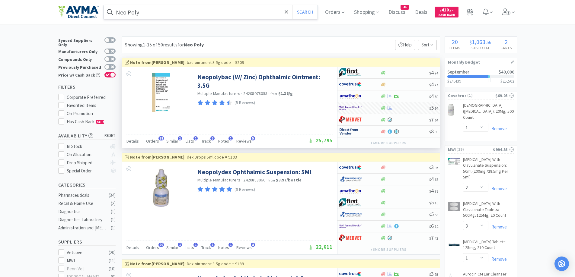
click at [180, 10] on input "Neo Poly" at bounding box center [211, 12] width 214 height 14
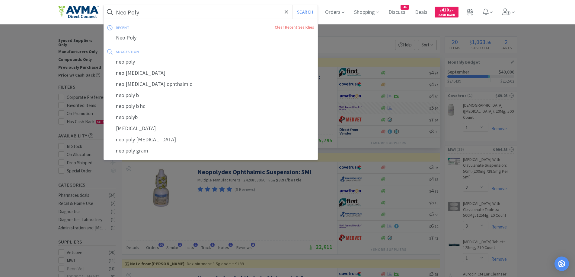
paste input "OneCRYL"
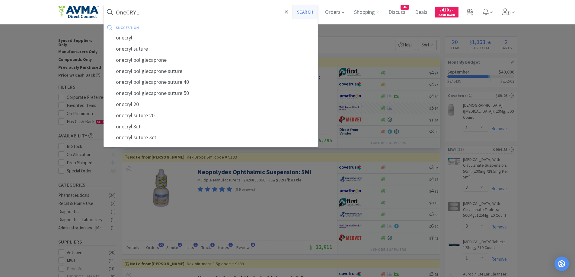
type input "OneCRYL"
click at [307, 12] on button "Search" at bounding box center [304, 12] width 25 height 14
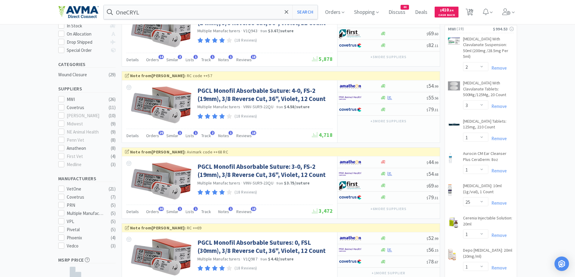
scroll to position [181, 0]
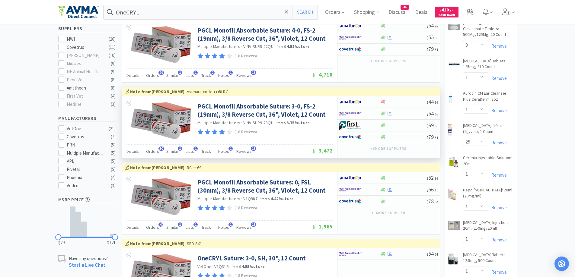
drag, startPoint x: 153, startPoint y: 151, endPoint x: 163, endPoint y: 145, distance: 11.7
click at [153, 152] on span "Orders" at bounding box center [152, 151] width 13 height 5
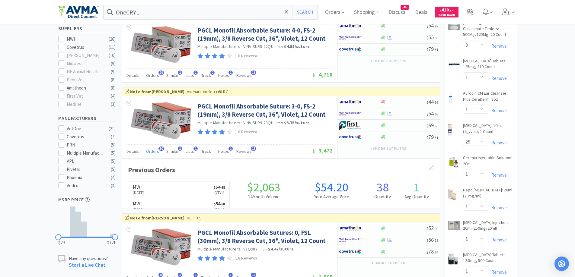
scroll to position [162, 318]
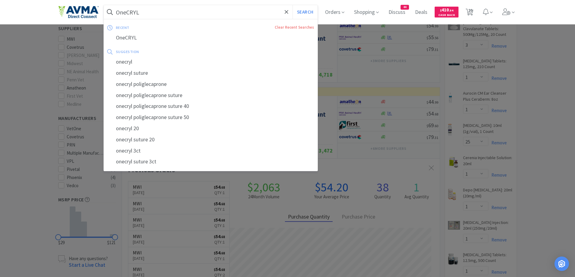
click at [153, 15] on input "OneCRYL" at bounding box center [211, 12] width 214 height 14
click at [292, 5] on button "Search" at bounding box center [304, 12] width 25 height 14
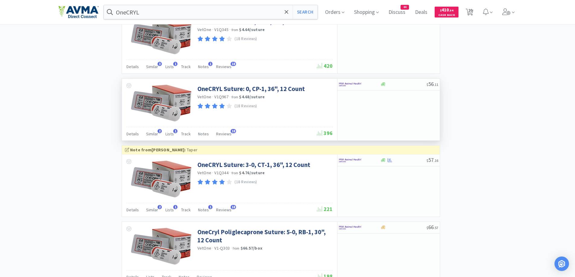
scroll to position [785, 0]
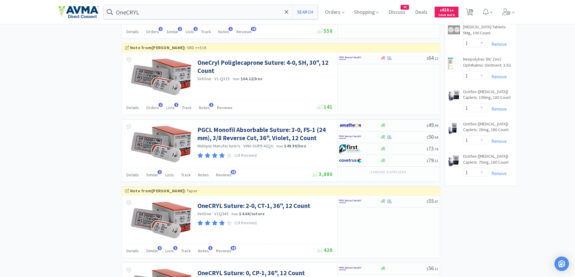
scroll to position [604, 0]
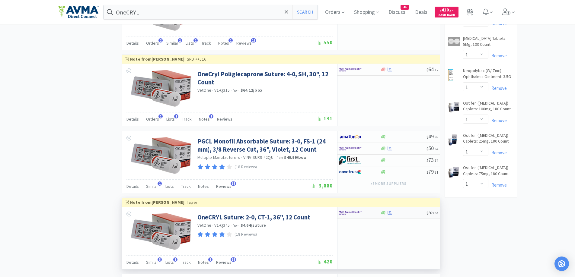
click at [365, 212] on div at bounding box center [355, 213] width 33 height 10
select select "1"
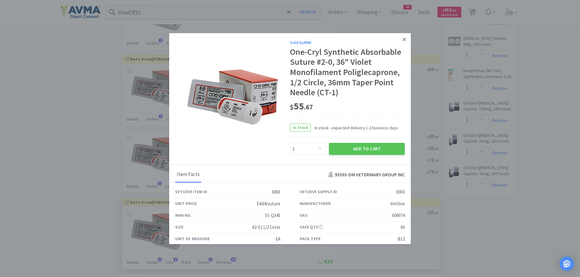
click at [403, 44] on link at bounding box center [404, 39] width 11 height 13
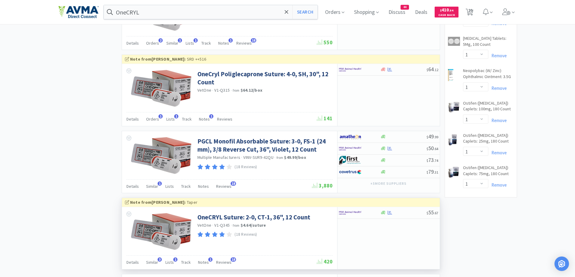
scroll to position [664, 0]
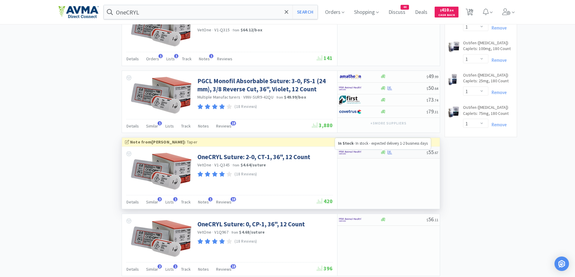
click at [383, 155] on div "$ 55 . 67" at bounding box center [388, 153] width 102 height 12
select select "1"
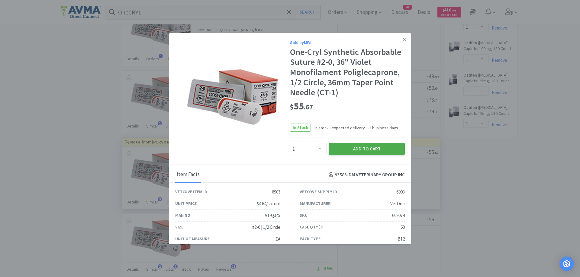
click at [385, 155] on button "Add to Cart" at bounding box center [367, 149] width 76 height 12
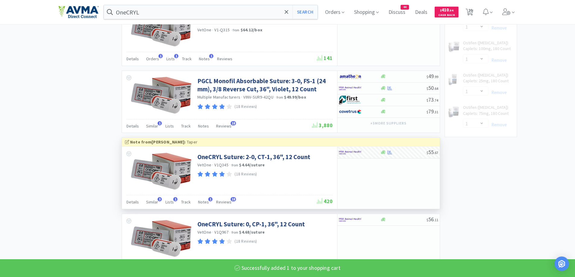
select select "1"
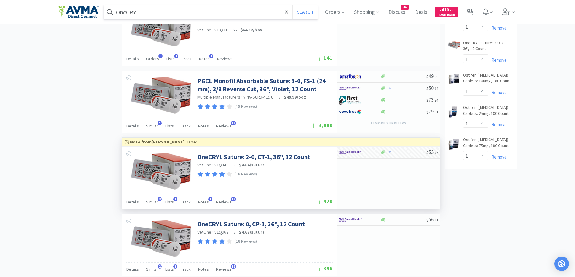
click at [164, 11] on input "OneCRYL" at bounding box center [211, 12] width 214 height 14
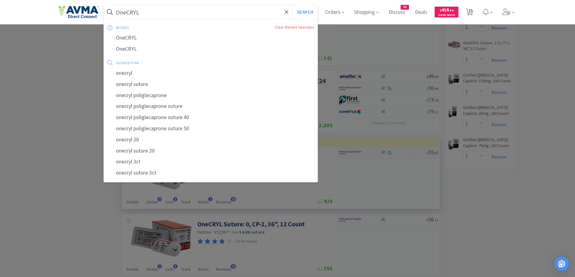
paste input "[MEDICAL_DATA] 100mg"
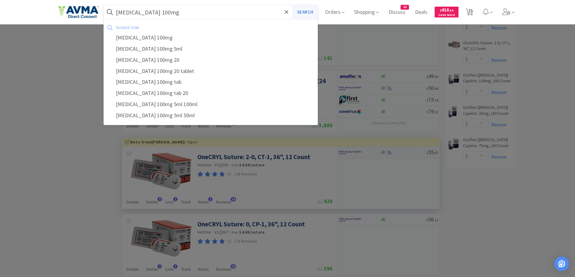
type input "[MEDICAL_DATA] 100mg"
click at [316, 18] on button "Search" at bounding box center [304, 12] width 25 height 14
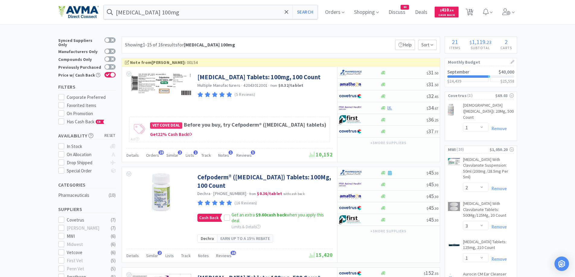
click at [353, 105] on img at bounding box center [350, 108] width 23 height 9
select select "1"
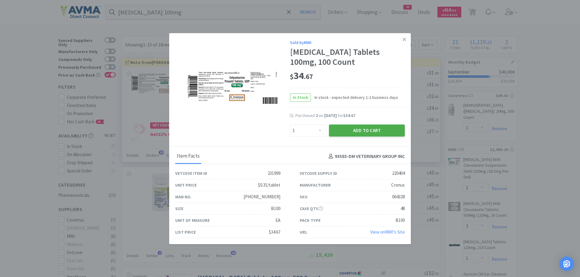
click at [353, 129] on button "Add to Cart" at bounding box center [367, 131] width 76 height 12
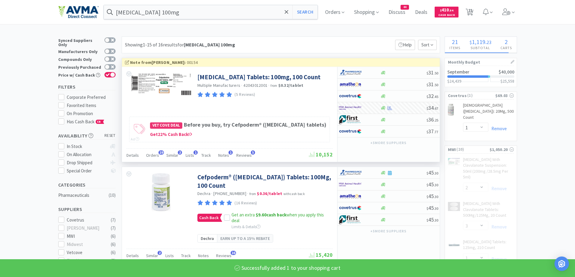
select select "1"
select select "20"
select select "1"
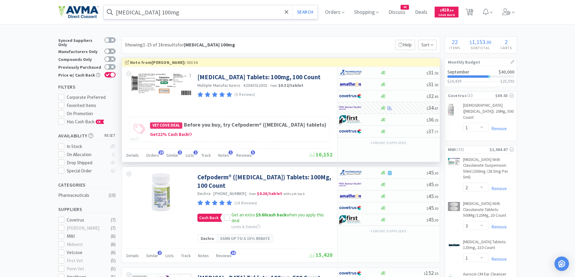
click at [188, 17] on input "[MEDICAL_DATA] 100mg" at bounding box center [211, 12] width 214 height 14
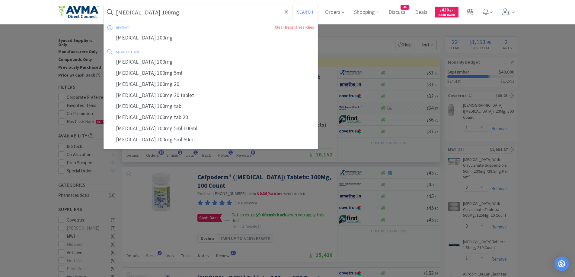
paste input "[MEDICAL_DATA] 2"
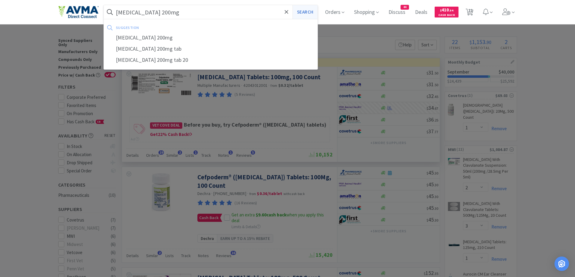
type input "[MEDICAL_DATA] 200mg"
click at [302, 9] on button "Search" at bounding box center [304, 12] width 25 height 14
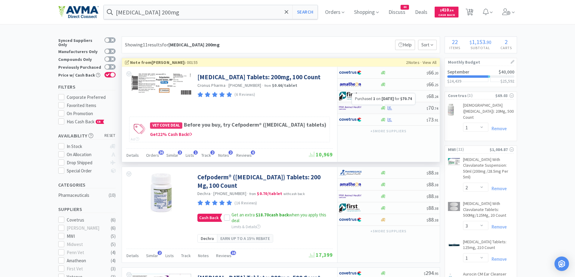
click at [392, 110] on icon at bounding box center [390, 108] width 5 height 5
select select "1"
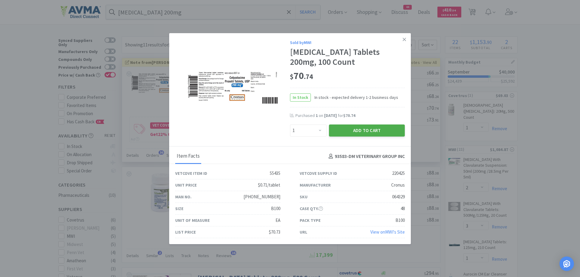
click at [398, 135] on button "Add to Cart" at bounding box center [367, 131] width 76 height 12
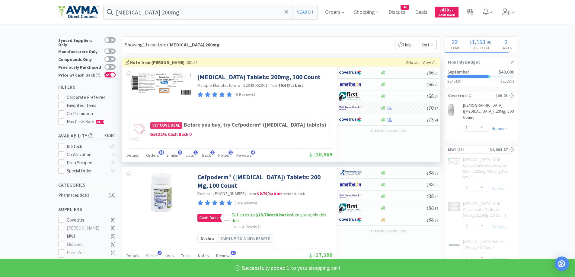
select select "1"
select select "20"
select select "1"
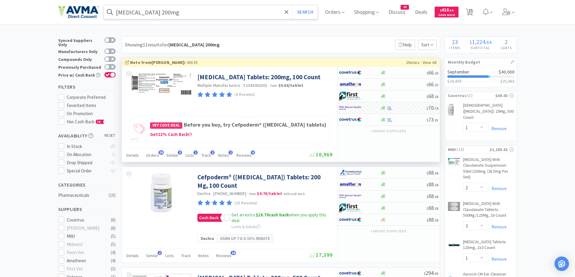
click at [195, 16] on input "[MEDICAL_DATA] 200mg" at bounding box center [211, 12] width 214 height 14
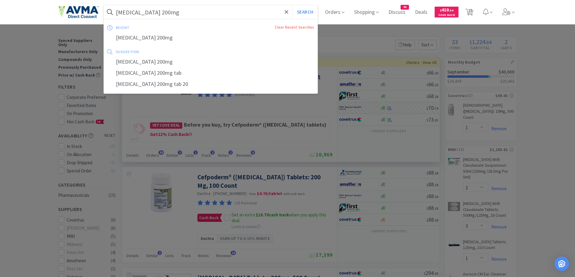
paste input "Syringe 3ml"
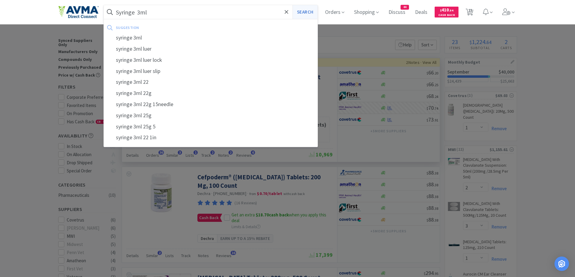
type input "Syringe 3ml"
click at [311, 17] on button "Search" at bounding box center [304, 12] width 25 height 14
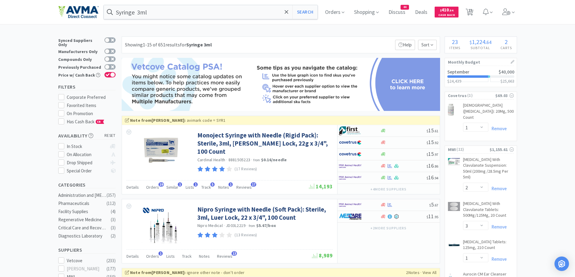
click at [233, 38] on div "Showing 1-15 of 651 results for Syringe 3ml Filters Help Sort" at bounding box center [281, 45] width 318 height 17
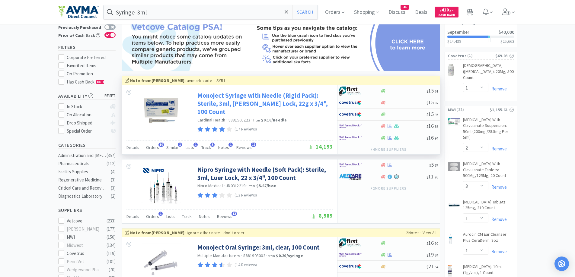
scroll to position [60, 0]
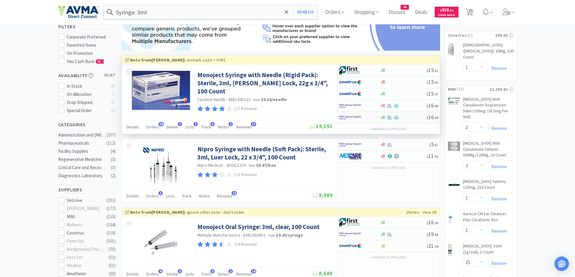
click at [366, 118] on div at bounding box center [355, 118] width 33 height 10
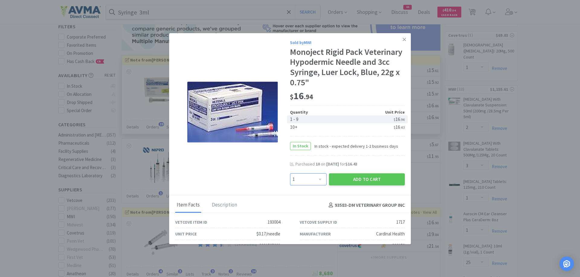
click at [319, 177] on select "Enter Quantity 1 2 3 4 5 6 7 8 9 10 11 12 13 14 15 16 17 18 19 20 Enter Quantity" at bounding box center [308, 180] width 37 height 12
select select "10"
click at [290, 174] on select "Enter Quantity 1 2 3 4 5 6 7 8 9 10 11 12 13 14 15 16 17 18 19 20 Enter Quantity" at bounding box center [308, 180] width 37 height 12
click at [348, 178] on button "Add to Cart" at bounding box center [367, 180] width 76 height 12
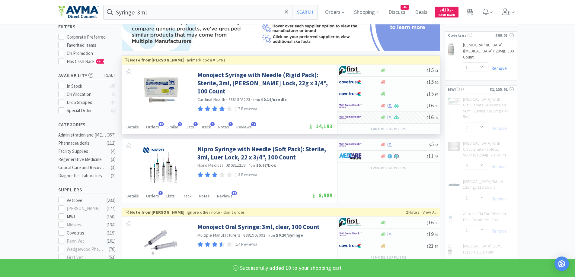
select select "10"
select select "1"
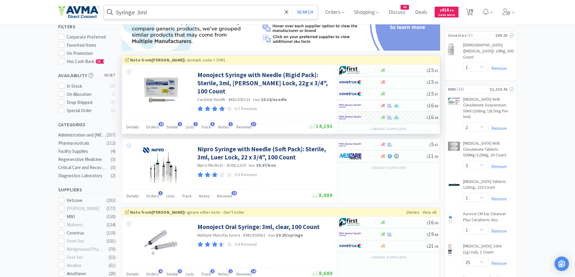
click at [225, 16] on input "Syringe 3ml" at bounding box center [211, 12] width 214 height 14
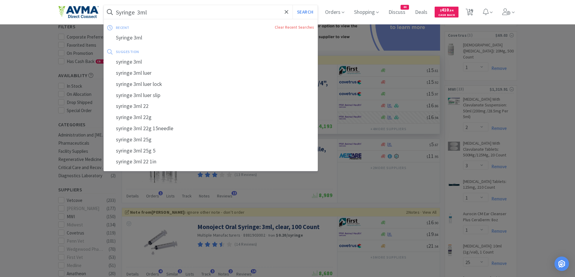
paste input "TB 1"
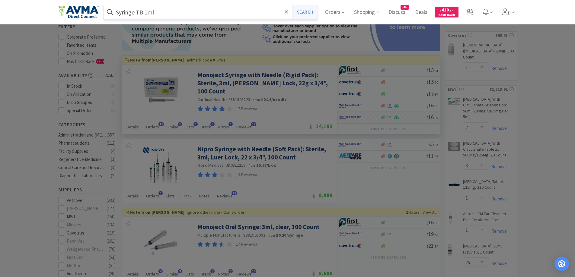
type input "Syringe TB 1ml"
click at [310, 19] on button "Search" at bounding box center [304, 12] width 25 height 14
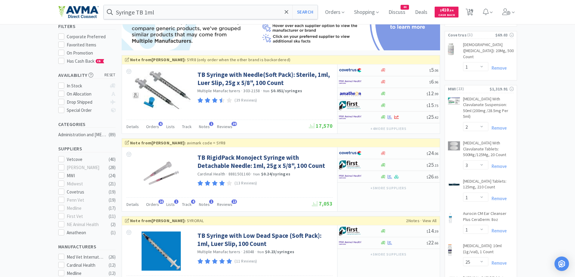
scroll to position [60, 0]
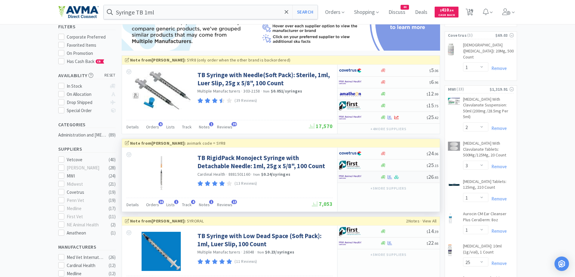
click at [364, 178] on div at bounding box center [355, 177] width 33 height 10
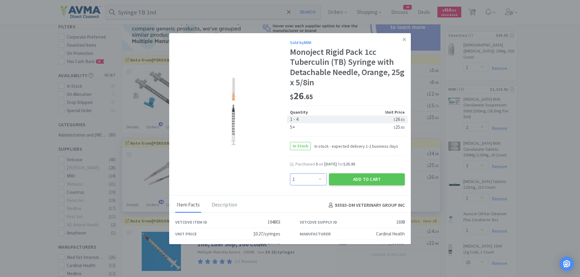
click at [302, 177] on select "Enter Quantity 1 2 3 4 5 6 7 8 9 10 11 12 13 14 15 16 17 18 19 20 Enter Quantity" at bounding box center [308, 180] width 37 height 12
select select "5"
click at [290, 174] on select "Enter Quantity 1 2 3 4 5 6 7 8 9 10 11 12 13 14 15 16 17 18 19 20 Enter Quantity" at bounding box center [308, 180] width 37 height 12
click at [364, 182] on button "Add to Cart" at bounding box center [367, 180] width 76 height 12
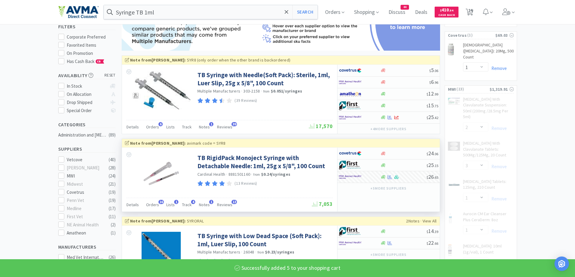
select select "5"
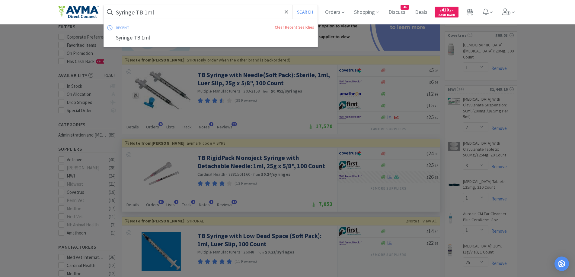
click at [175, 13] on input "Syringe TB 1ml" at bounding box center [211, 12] width 214 height 14
paste input "Thyrosyn 0.4mg"
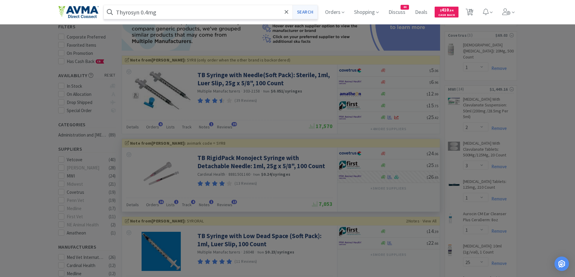
type input "Thyrosyn 0.4mg"
click at [312, 9] on button "Search" at bounding box center [304, 12] width 25 height 14
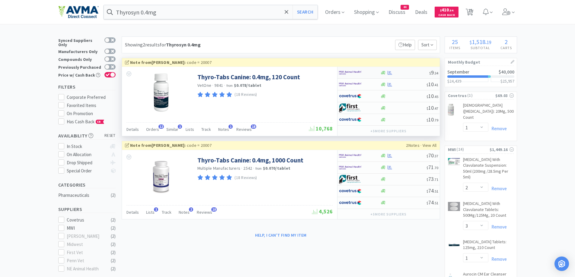
click at [353, 72] on img at bounding box center [350, 72] width 23 height 9
select select "1"
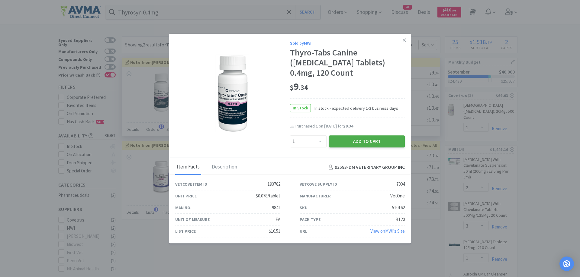
click at [395, 143] on button "Add to Cart" at bounding box center [367, 142] width 76 height 12
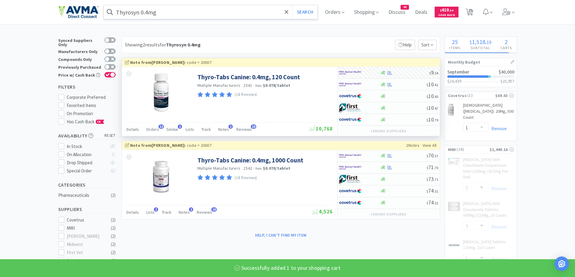
select select "1"
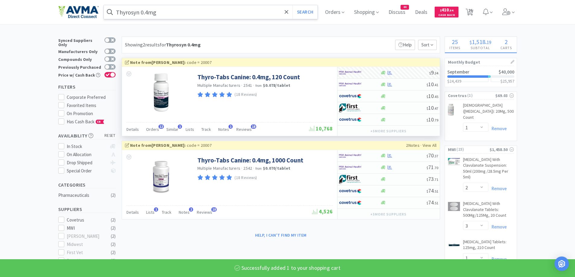
click at [163, 13] on input "Thyrosyn 0.4mg" at bounding box center [211, 12] width 214 height 14
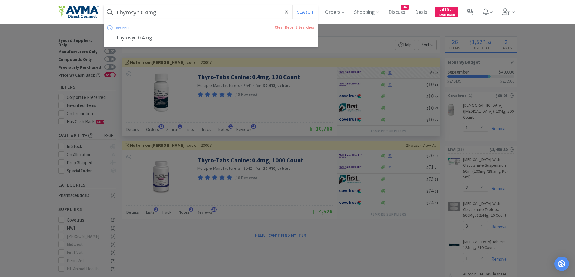
paste input "7mg"
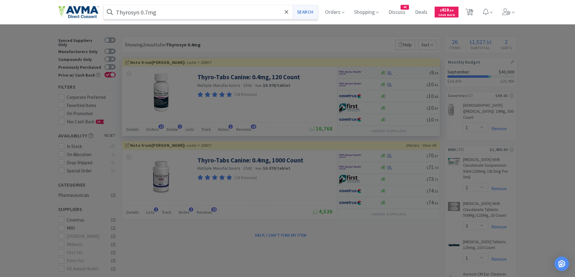
type input "Thyrosyn 0.7mg"
click at [314, 15] on button "Search" at bounding box center [304, 12] width 25 height 14
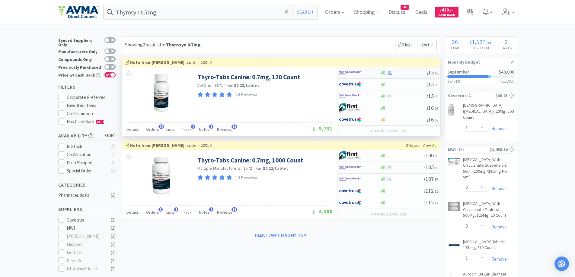
click at [383, 77] on div "$ 15 . 68" at bounding box center [388, 73] width 102 height 12
select select "1"
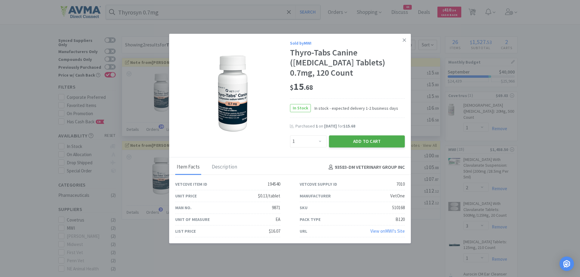
click at [358, 141] on button "Add to Cart" at bounding box center [367, 142] width 76 height 12
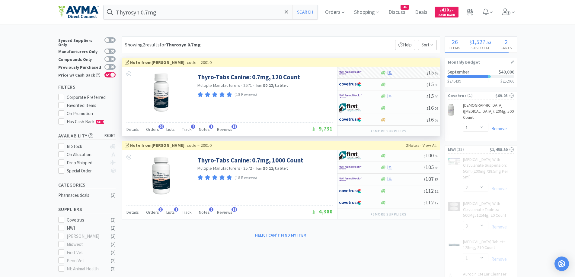
select select "1"
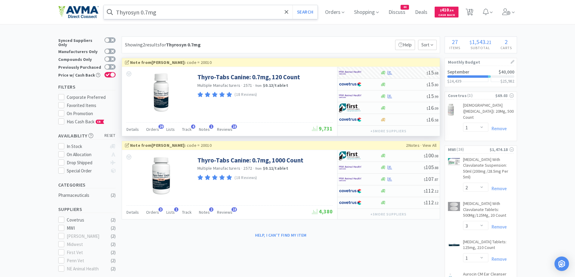
click at [178, 12] on input "Thyrosyn 0.7mg" at bounding box center [211, 12] width 214 height 14
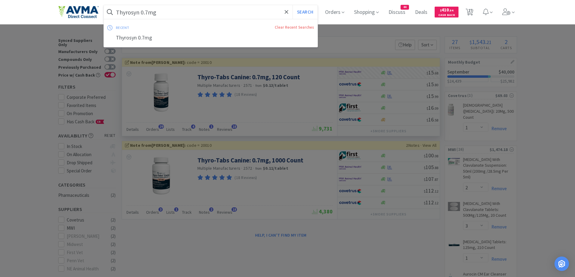
paste input "CK Shampoo 16oz"
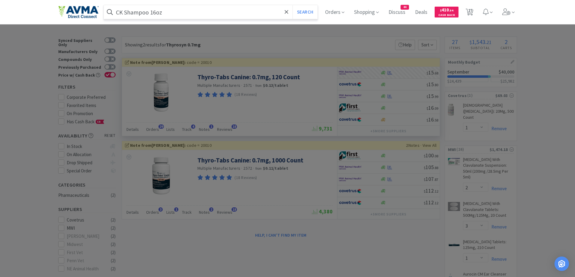
type input "CK Shampoo 16oz"
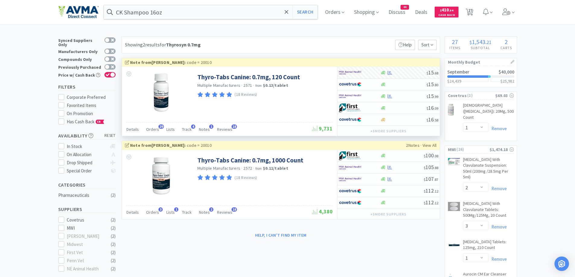
click at [321, 22] on div "CK Shampoo 16oz Search Orders Shopping Discuss Discuss 44 Deals Deals $ 410 . 5…" at bounding box center [287, 12] width 459 height 24
click at [314, 13] on button "Search" at bounding box center [304, 12] width 25 height 14
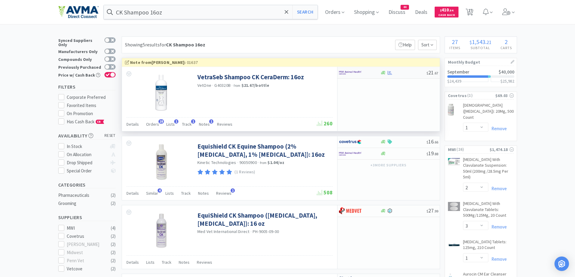
click at [362, 75] on div at bounding box center [355, 73] width 33 height 10
select select "1"
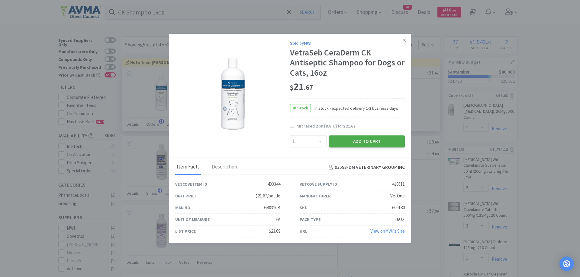
click at [374, 141] on button "Add to Cart" at bounding box center [367, 142] width 76 height 12
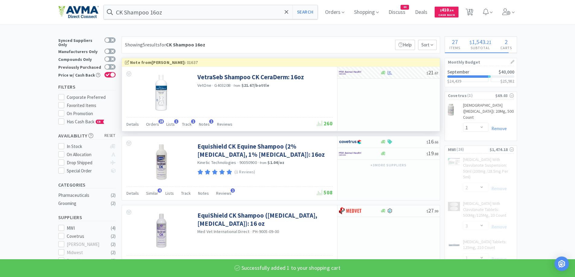
select select "1"
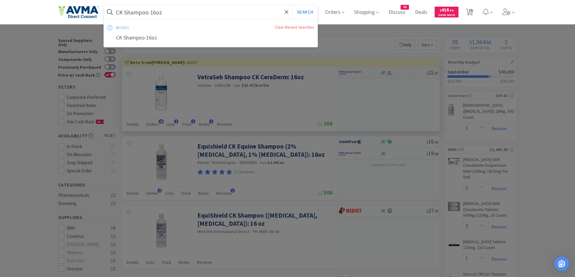
click at [200, 14] on input "CK Shampoo 16oz" at bounding box center [211, 12] width 214 height 14
paste input "Wipes"
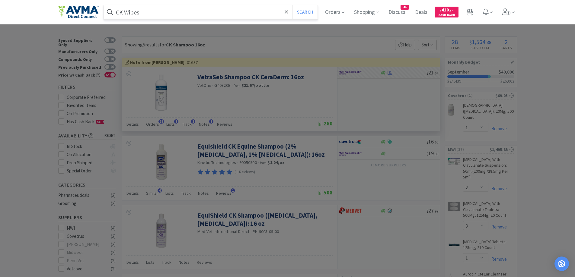
type input "CK Wipes"
click at [314, 5] on div "CK Wipes Search Orders Shopping Discuss Discuss 44 Deals Deals $ 410 . 54 Cash …" at bounding box center [287, 12] width 459 height 24
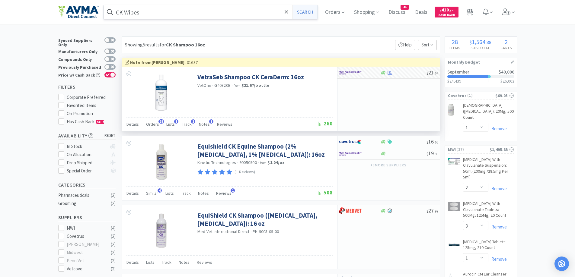
click at [315, 11] on button "Search" at bounding box center [304, 12] width 25 height 14
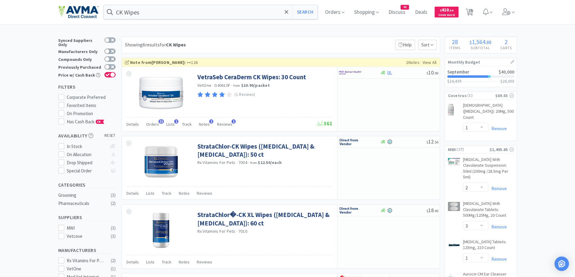
click at [267, 46] on div "Showing 6 results for CK Wipes Filters Help Sort" at bounding box center [281, 45] width 318 height 17
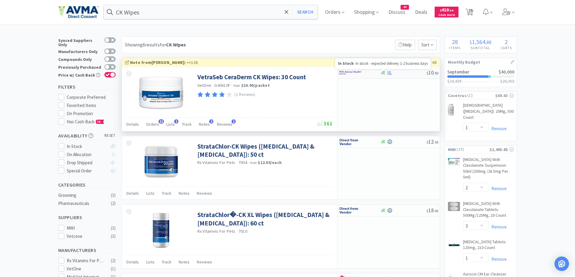
click at [385, 73] on icon at bounding box center [383, 73] width 5 height 4
select select "1"
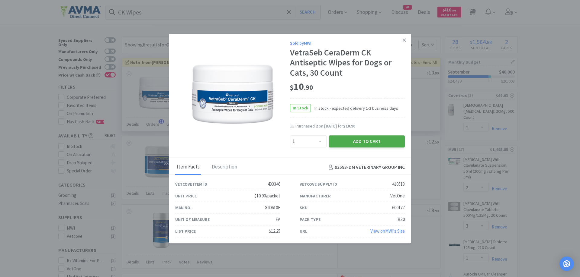
click at [367, 147] on button "Add to Cart" at bounding box center [367, 142] width 76 height 12
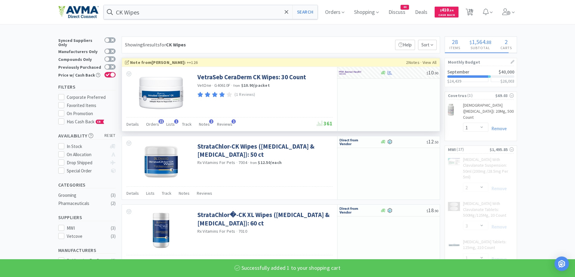
select select "1"
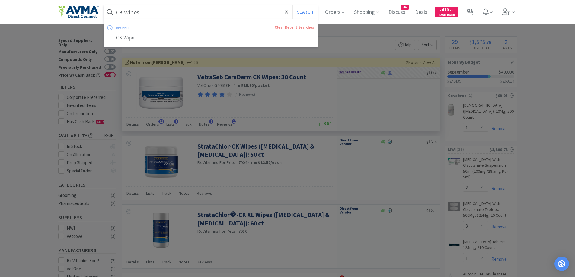
click at [151, 8] on input "CK Wipes" at bounding box center [211, 12] width 214 height 14
paste input "[MEDICAL_DATA]"
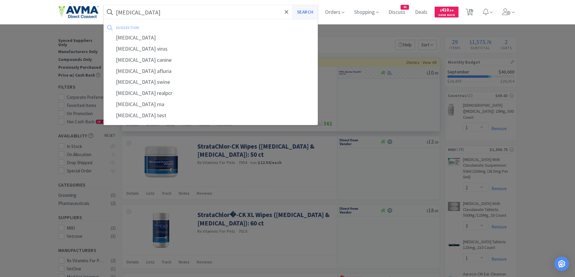
type input "[MEDICAL_DATA]"
click at [315, 13] on button "Search" at bounding box center [304, 12] width 25 height 14
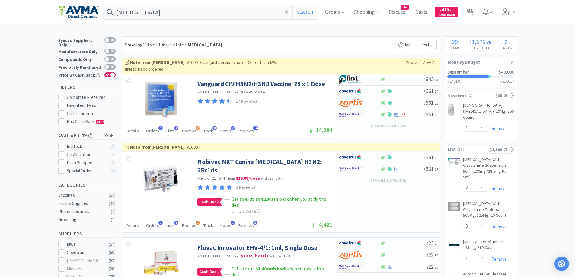
click at [278, 40] on div "Showing 1-15 of 106 results for [MEDICAL_DATA] Filters Help Sort" at bounding box center [281, 45] width 318 height 17
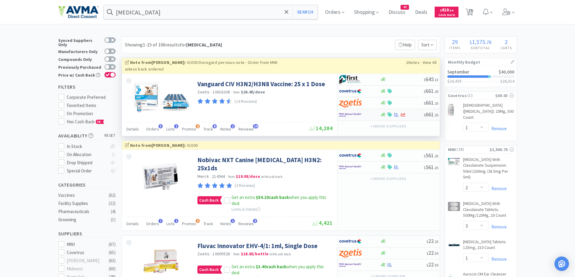
click at [359, 120] on div at bounding box center [355, 115] width 33 height 10
select select "1"
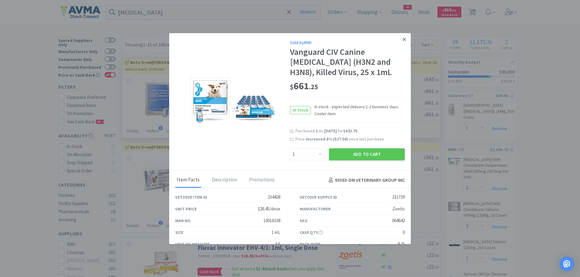
click at [399, 36] on link at bounding box center [404, 39] width 11 height 13
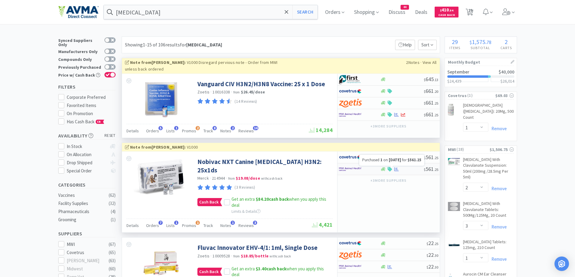
click at [396, 171] on icon at bounding box center [396, 169] width 5 height 5
select select "1"
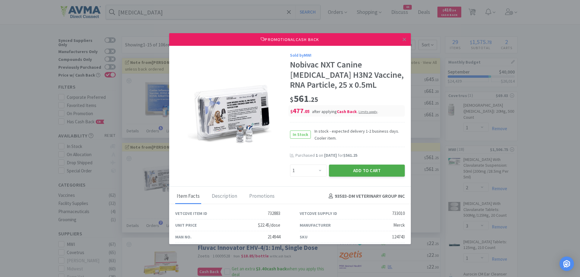
click at [375, 175] on button "Add to Cart" at bounding box center [367, 171] width 76 height 12
select select "1"
select select "5"
select select "1"
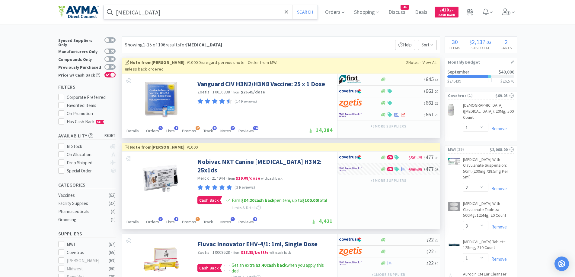
drag, startPoint x: 184, startPoint y: 20, endPoint x: 184, endPoint y: 17, distance: 3.0
click at [184, 19] on div "[MEDICAL_DATA] Search Orders Shopping Discuss Discuss 44 Deals Deals $ 410 . 54…" at bounding box center [287, 12] width 459 height 24
click at [187, 9] on input "[MEDICAL_DATA]" at bounding box center [211, 12] width 214 height 14
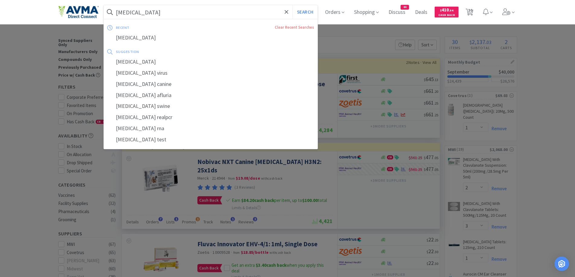
paste input "LRS"
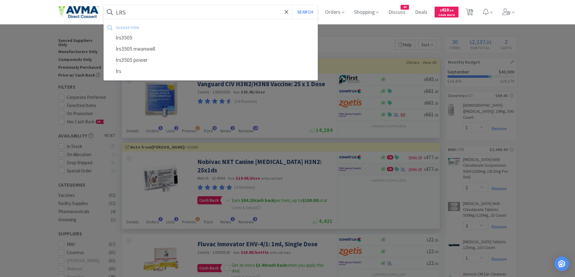
type input "LRS"
click at [292, 5] on button "Search" at bounding box center [304, 12] width 25 height 14
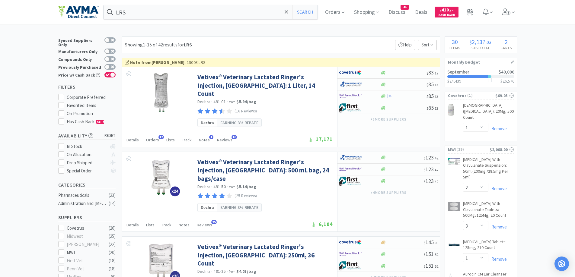
click at [221, 47] on div "Showing 1-15 of 42 results for LRS Filters Help Sort" at bounding box center [281, 45] width 318 height 17
click at [362, 97] on div at bounding box center [355, 96] width 33 height 10
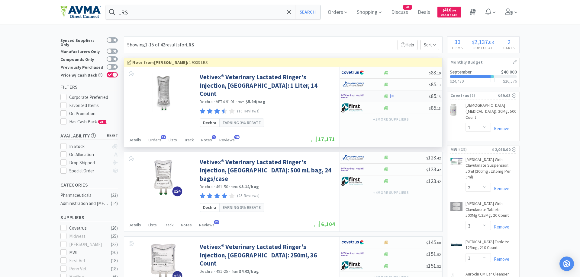
select select "1"
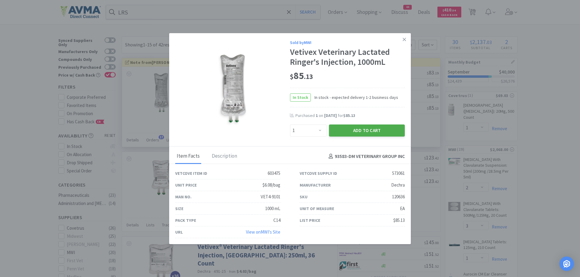
click at [366, 130] on button "Add to Cart" at bounding box center [367, 131] width 76 height 12
select select "1"
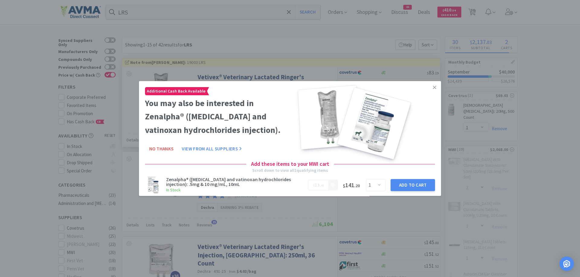
select select "1"
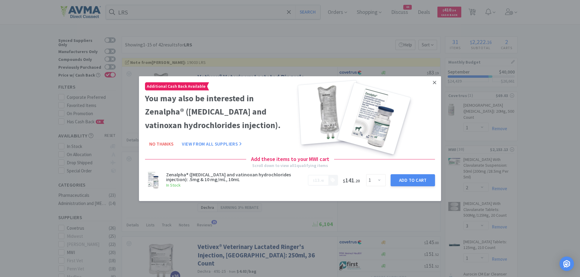
click at [439, 81] on link at bounding box center [434, 82] width 11 height 13
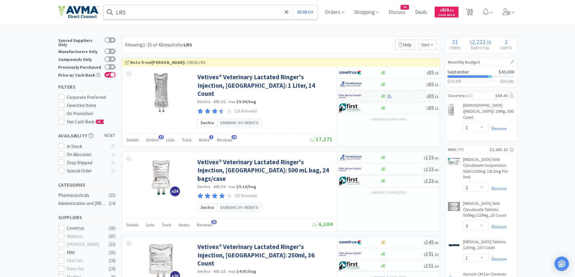
click at [177, 7] on input "LRS" at bounding box center [211, 12] width 214 height 14
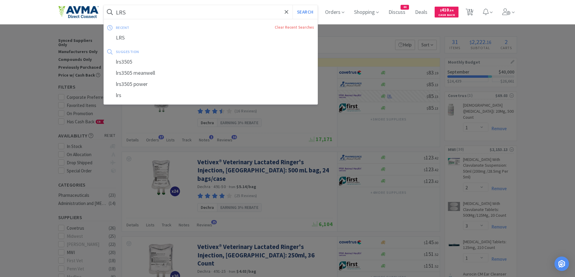
paste input "[MEDICAL_DATA]"
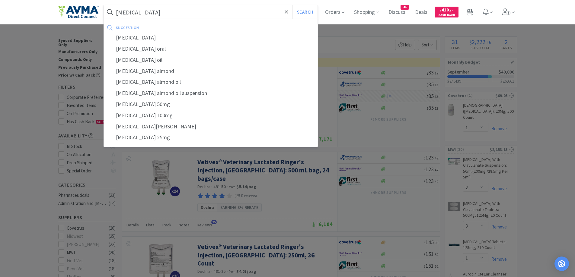
type input "[MEDICAL_DATA]"
click at [292, 5] on button "Search" at bounding box center [304, 12] width 25 height 14
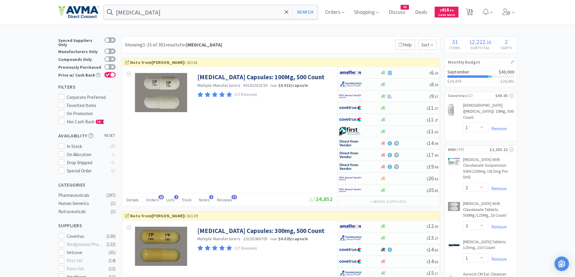
click at [271, 40] on div "Showing 1-15 of 301 results for [MEDICAL_DATA] Filters Help Sort" at bounding box center [281, 45] width 318 height 17
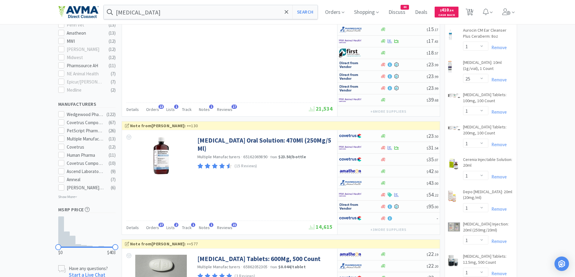
scroll to position [302, 0]
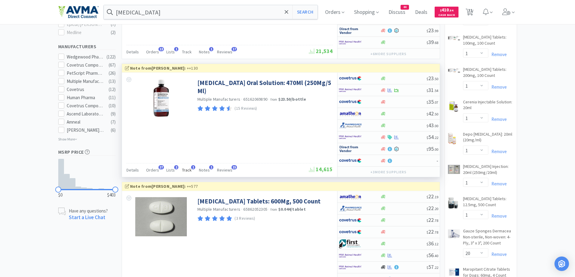
click at [186, 170] on span "Track" at bounding box center [187, 170] width 10 height 5
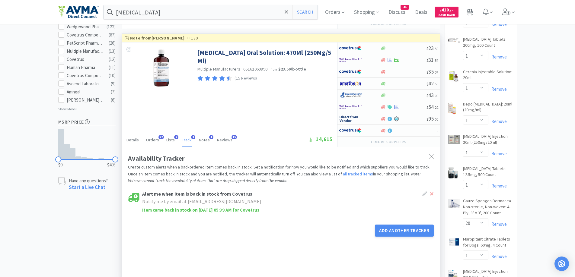
scroll to position [423, 0]
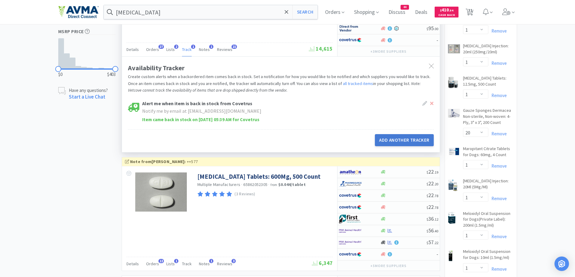
click at [388, 141] on button "Add Another Tracker" at bounding box center [404, 140] width 59 height 12
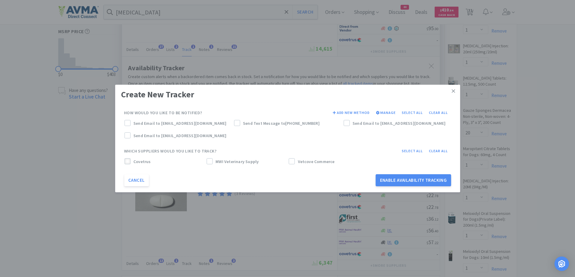
click at [126, 159] on span at bounding box center [127, 161] width 4 height 5
click at [213, 164] on label "MWI Veterinary Supply" at bounding box center [246, 161] width 80 height 7
click at [236, 123] on icon at bounding box center [237, 123] width 4 height 4
drag, startPoint x: 130, startPoint y: 123, endPoint x: 139, endPoint y: 124, distance: 8.6
click at [132, 123] on label "Send Email to [EMAIL_ADDRESS][DOMAIN_NAME]" at bounding box center [177, 123] width 107 height 7
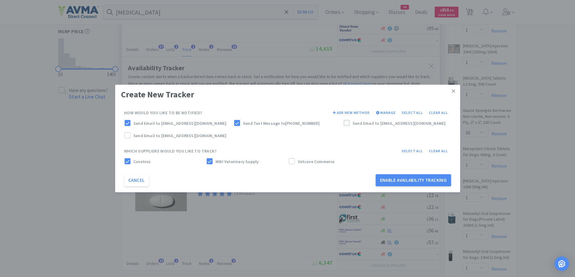
click at [344, 126] on div at bounding box center [347, 123] width 6 height 6
click at [391, 180] on button "Enable Availability Tracking" at bounding box center [413, 180] width 75 height 12
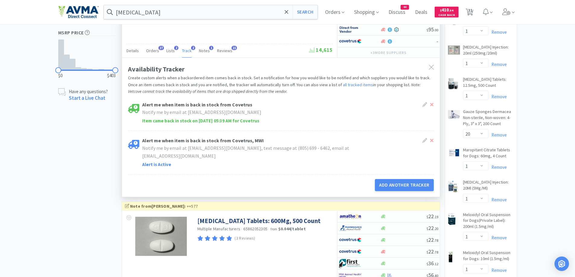
scroll to position [362, 0]
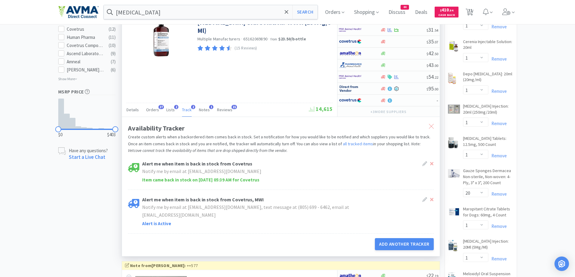
click at [429, 129] on div at bounding box center [431, 127] width 11 height 14
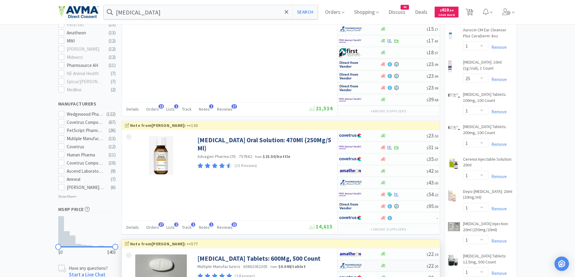
scroll to position [241, 0]
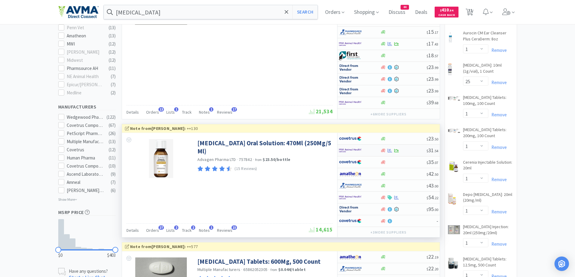
click at [381, 151] on div at bounding box center [383, 151] width 6 height 5
select select "1"
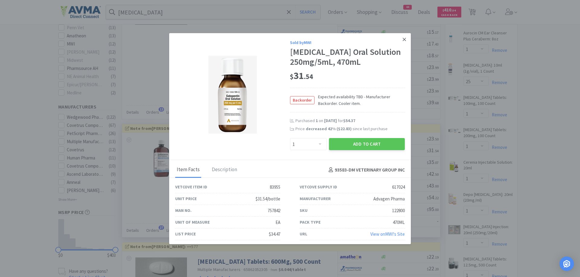
click at [402, 38] on link at bounding box center [404, 39] width 11 height 13
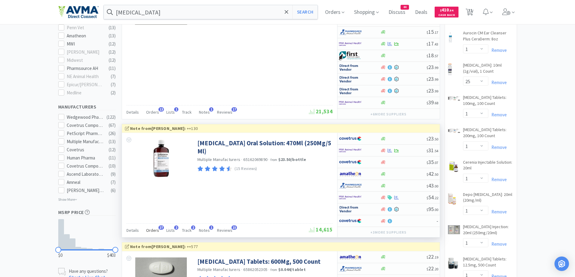
click at [148, 232] on span "Orders" at bounding box center [152, 230] width 13 height 5
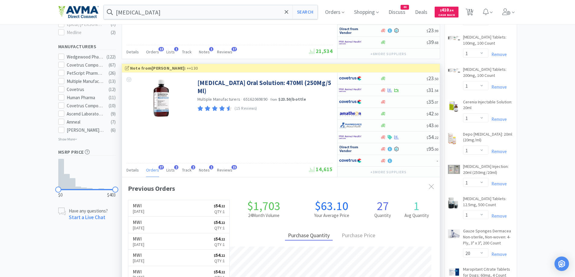
scroll to position [162, 318]
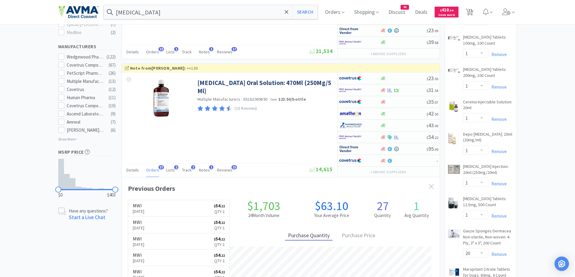
click at [374, 139] on div at bounding box center [359, 137] width 41 height 10
select select "1"
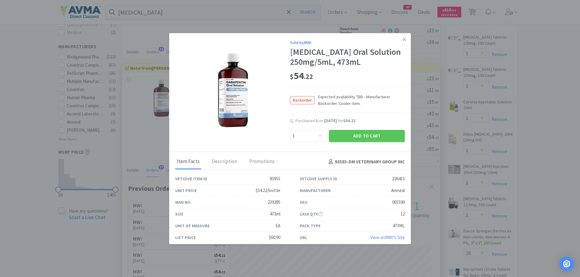
click at [372, 112] on div "Backorder Expected availability TBD - Manufacturer Backorder. Cooler item." at bounding box center [347, 100] width 115 height 25
drag, startPoint x: 354, startPoint y: 134, endPoint x: 350, endPoint y: 137, distance: 5.0
click at [350, 137] on button "Add to Cart" at bounding box center [367, 136] width 76 height 12
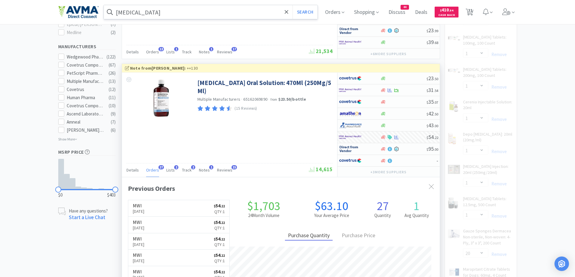
click at [169, 13] on input "[MEDICAL_DATA]" at bounding box center [211, 12] width 214 height 14
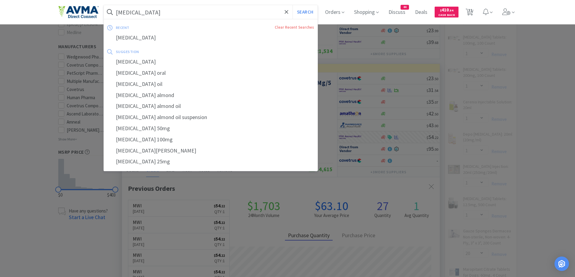
select select "1"
select select "20"
select select "1"
select select "10"
select select "1"
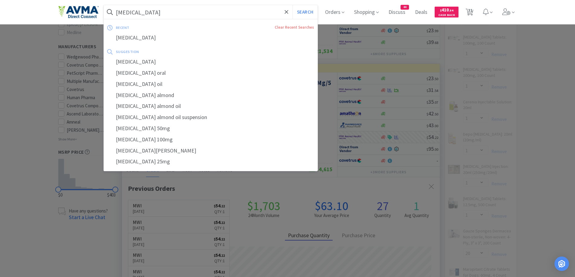
select select "5"
select select "1"
paste input "[MEDICAL_DATA] 20mg"
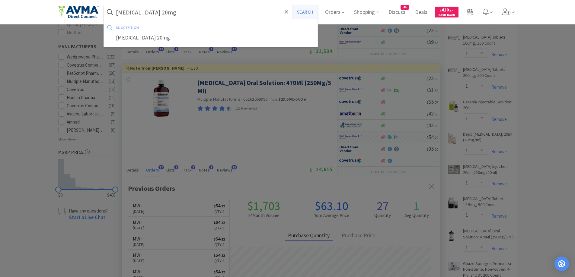
click at [299, 13] on button "Search" at bounding box center [304, 12] width 25 height 14
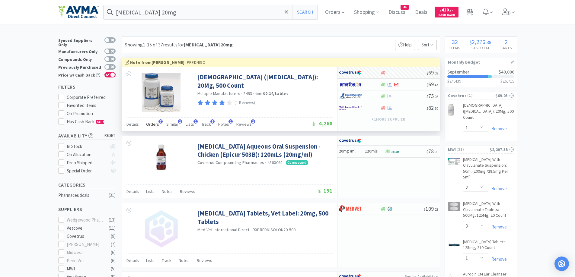
click at [152, 123] on span "Orders" at bounding box center [152, 124] width 13 height 5
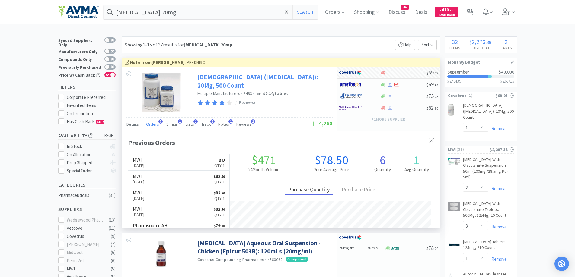
scroll to position [156, 318]
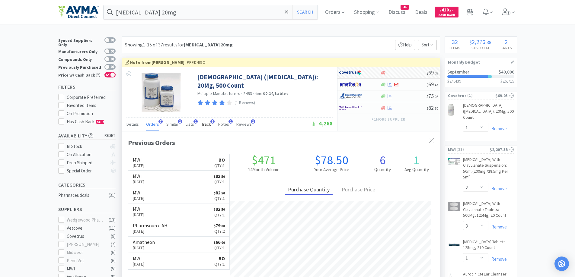
click at [202, 123] on span "Track" at bounding box center [206, 124] width 10 height 5
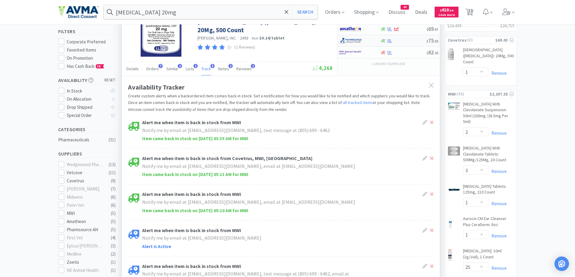
scroll to position [0, 0]
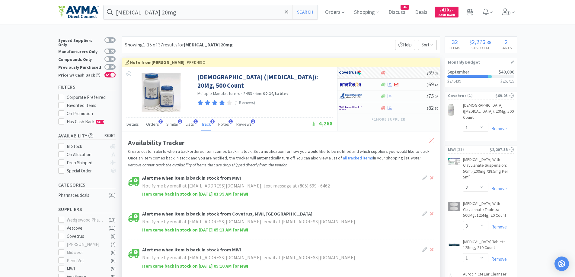
click at [430, 142] on icon at bounding box center [431, 141] width 5 height 5
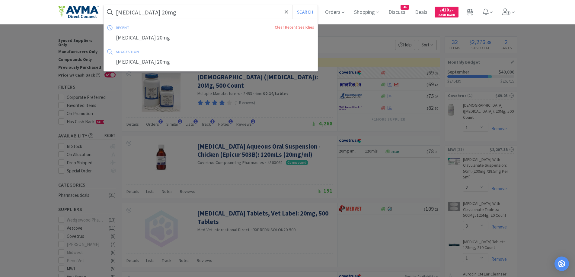
click at [197, 15] on input "[MEDICAL_DATA] 20mg" at bounding box center [211, 12] width 214 height 14
paste input "Euthanasia"
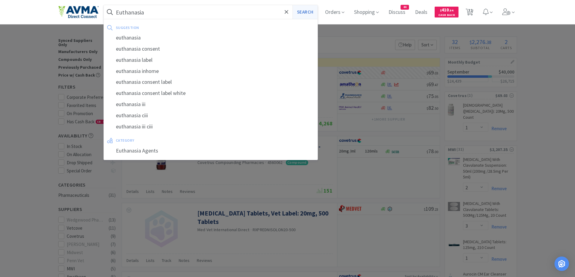
type input "Euthanasia"
click at [297, 12] on button "Search" at bounding box center [304, 12] width 25 height 14
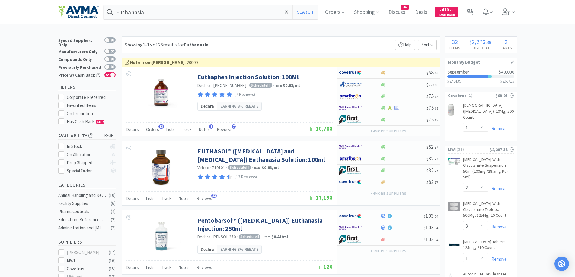
click at [350, 44] on div "Showing 1-15 of 26 results for Euthanasia Filters Help Sort" at bounding box center [281, 45] width 318 height 17
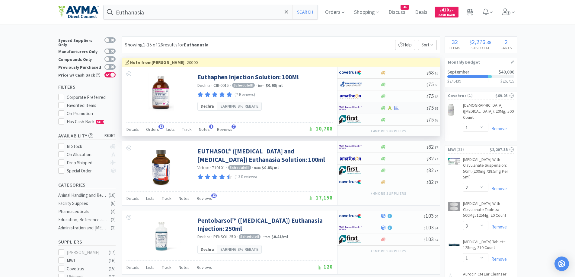
click at [379, 108] on div at bounding box center [359, 108] width 41 height 10
select select "1"
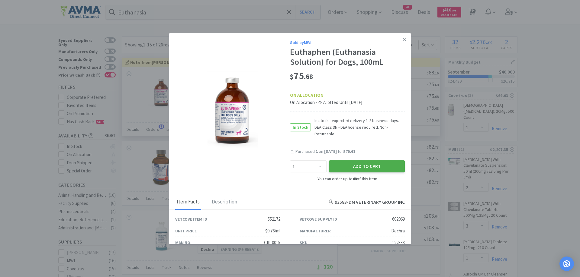
click at [359, 161] on button "Add to Cart" at bounding box center [367, 167] width 76 height 12
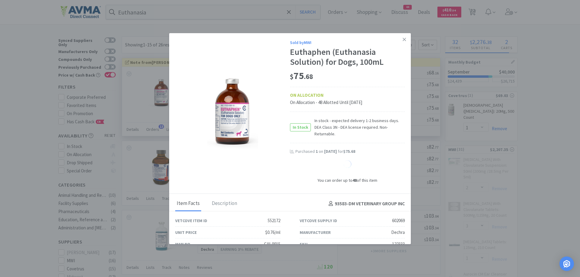
select select "1"
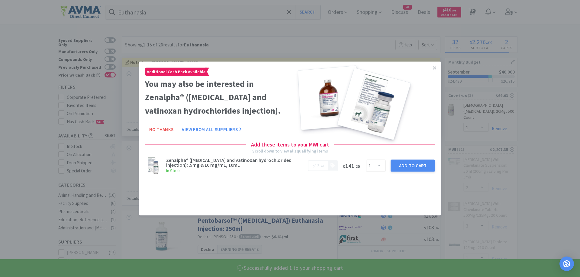
select select "1"
select select "20"
select select "1"
select select "10"
select select "1"
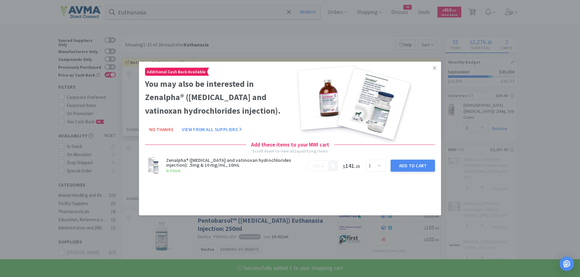
select select "5"
select select "1"
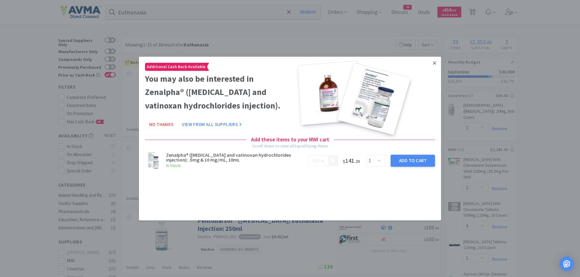
click at [434, 63] on icon at bounding box center [434, 62] width 3 height 3
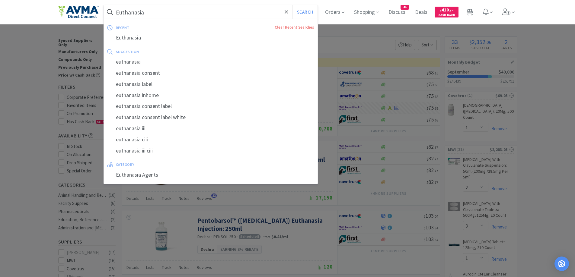
click at [161, 17] on input "Euthanasia" at bounding box center [211, 12] width 214 height 14
paste input "Synotic"
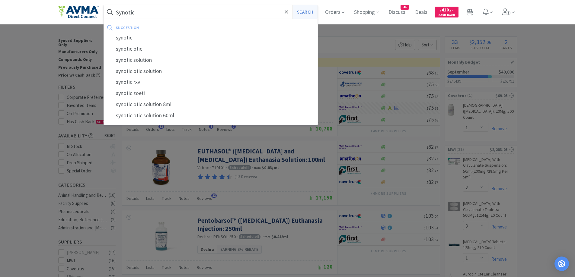
type input "Synotic"
click at [311, 11] on button "Search" at bounding box center [304, 12] width 25 height 14
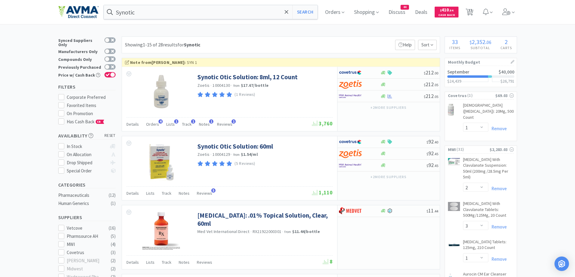
click at [326, 42] on div "Showing 1-15 of 28 results for Synotic Filters Help Sort" at bounding box center [281, 45] width 318 height 17
click at [386, 96] on div at bounding box center [383, 96] width 6 height 5
select select "1"
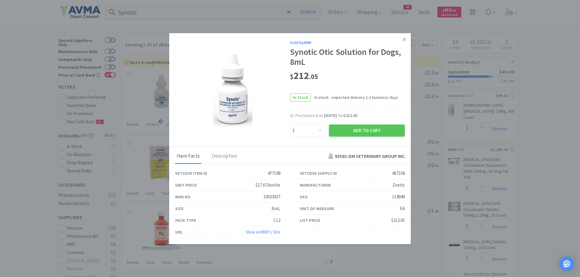
click at [402, 40] on icon at bounding box center [403, 39] width 3 height 3
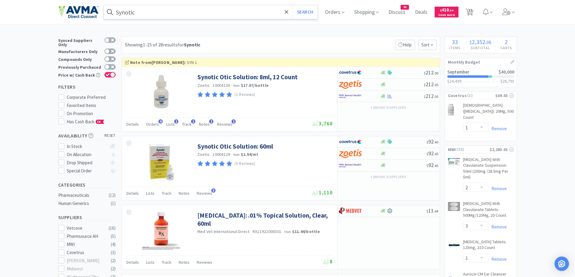
click at [195, 12] on input "Synotic" at bounding box center [211, 12] width 214 height 14
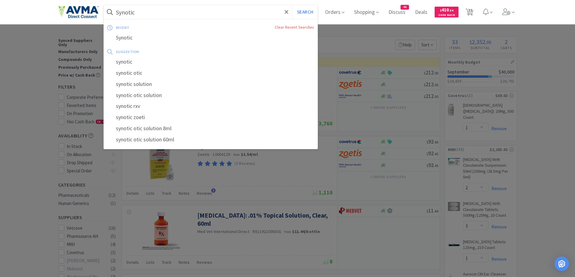
paste input "[MEDICAL_DATA]"
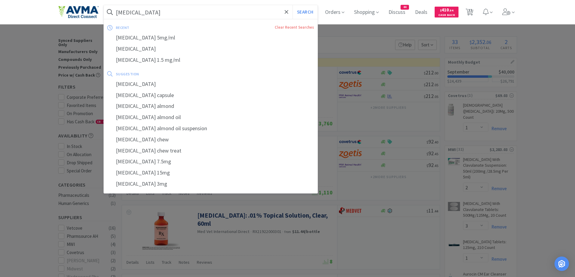
type input "[MEDICAL_DATA]"
click at [292, 5] on button "Search" at bounding box center [304, 12] width 25 height 14
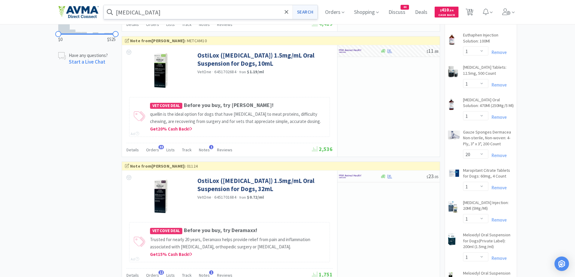
scroll to position [543, 0]
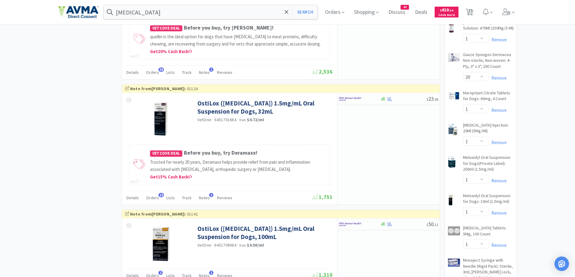
click at [85, 112] on div "× Filter Results Synced Suppliers Only Manufacturers Only Compounds Only Previo…" at bounding box center [287, 219] width 459 height 1453
click at [375, 103] on div at bounding box center [359, 99] width 41 height 10
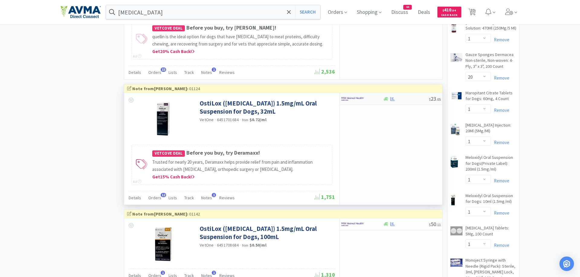
select select "1"
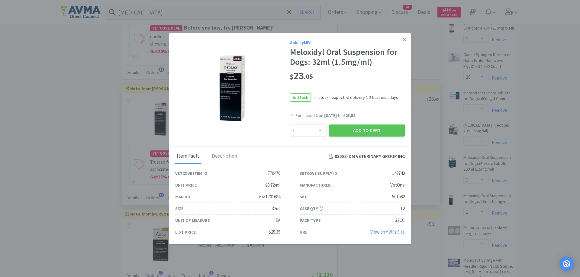
drag, startPoint x: 345, startPoint y: 131, endPoint x: 334, endPoint y: 123, distance: 13.8
click at [345, 131] on button "Add to Cart" at bounding box center [367, 131] width 76 height 12
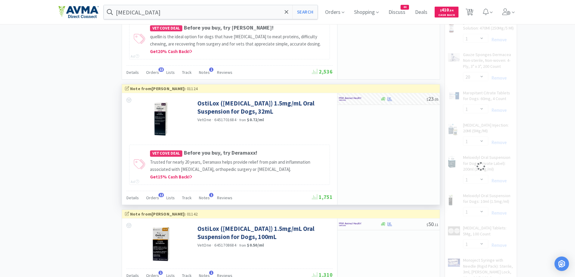
select select "1"
select select "10"
select select "1"
select select "5"
select select "1"
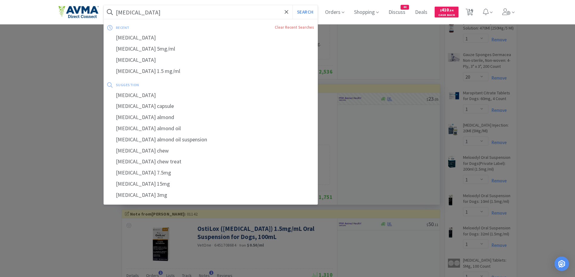
click at [173, 12] on input "[MEDICAL_DATA]" at bounding box center [211, 12] width 214 height 14
paste input "[MEDICAL_DATA]"
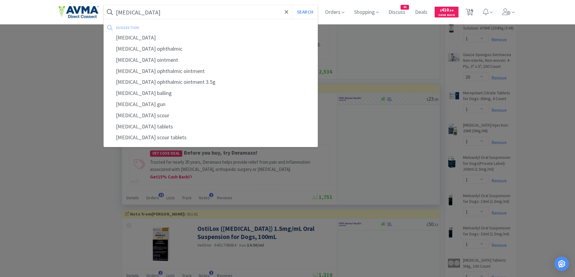
type input "[MEDICAL_DATA]"
click at [292, 5] on button "Search" at bounding box center [304, 12] width 25 height 14
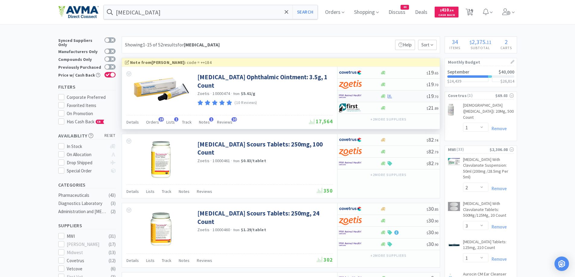
click at [367, 95] on div at bounding box center [355, 96] width 33 height 10
select select "1"
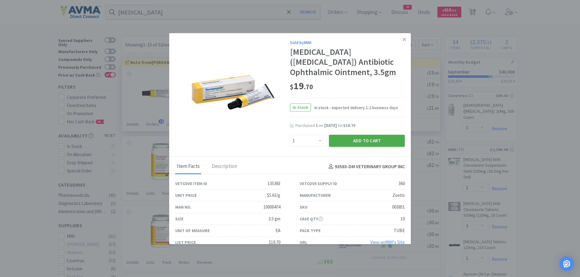
click at [354, 138] on button "Add to Cart" at bounding box center [367, 141] width 76 height 12
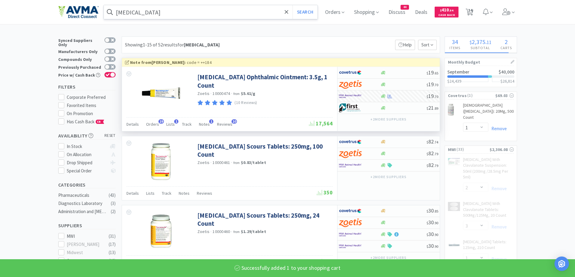
click at [170, 19] on div "[MEDICAL_DATA] Search" at bounding box center [211, 12] width 215 height 14
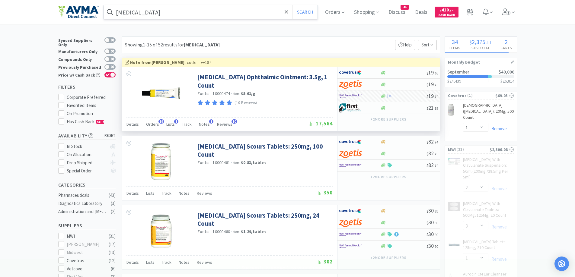
click at [171, 17] on input "[MEDICAL_DATA]" at bounding box center [211, 12] width 214 height 14
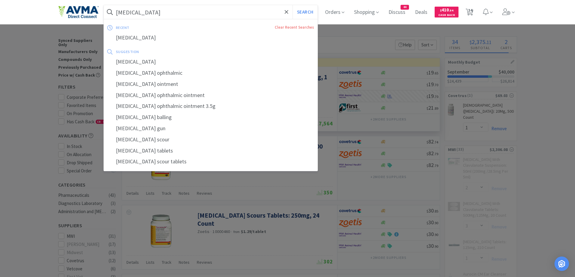
select select "1"
paste input "[MEDICAL_DATA] 5mg"
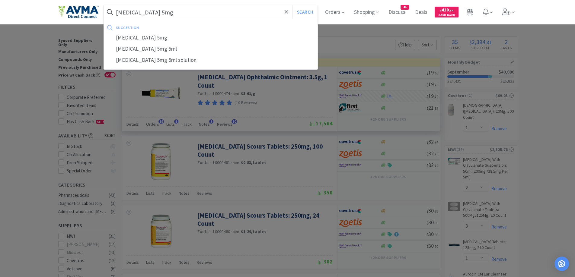
type input "[MEDICAL_DATA] 5mg"
click at [292, 5] on button "Search" at bounding box center [304, 12] width 25 height 14
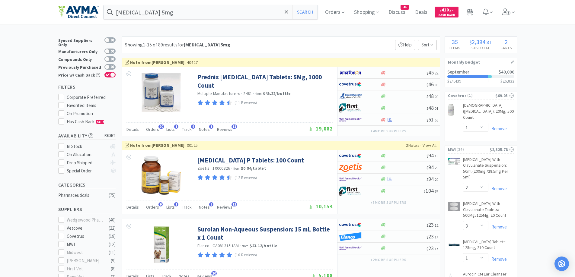
click at [286, 40] on div "Showing 1-15 of 89 results for [MEDICAL_DATA] 5mg Filters Help Sort" at bounding box center [281, 45] width 318 height 17
click at [382, 121] on icon at bounding box center [383, 120] width 5 height 4
select select "1"
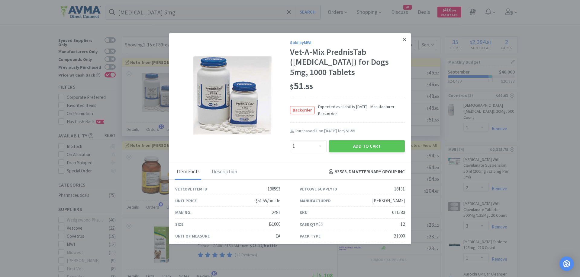
click at [402, 39] on icon at bounding box center [403, 39] width 3 height 3
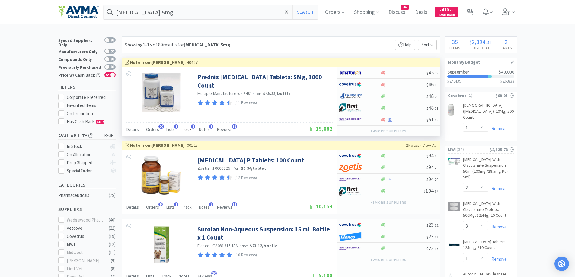
click at [187, 132] on span "Track" at bounding box center [187, 129] width 10 height 5
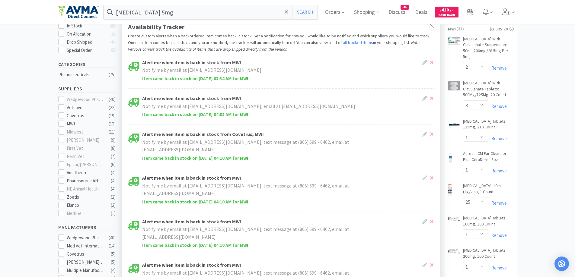
scroll to position [241, 0]
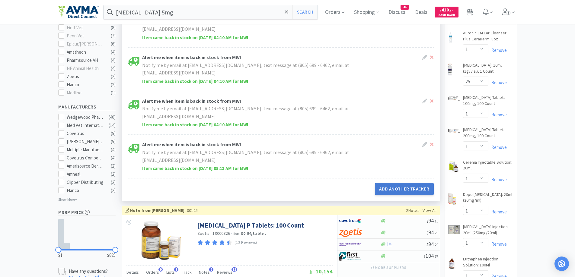
click at [396, 187] on button "Add Another Tracker" at bounding box center [404, 189] width 59 height 12
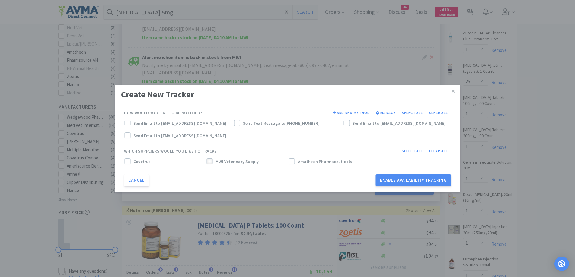
click at [211, 160] on icon at bounding box center [209, 162] width 4 height 4
click at [126, 124] on icon at bounding box center [128, 123] width 4 height 3
click at [344, 123] on div at bounding box center [347, 123] width 6 height 6
click at [422, 183] on button "Enable Availability Tracking" at bounding box center [413, 180] width 75 height 12
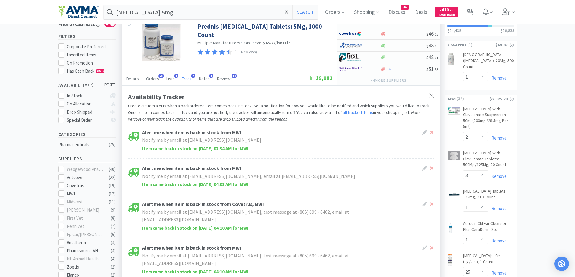
scroll to position [0, 0]
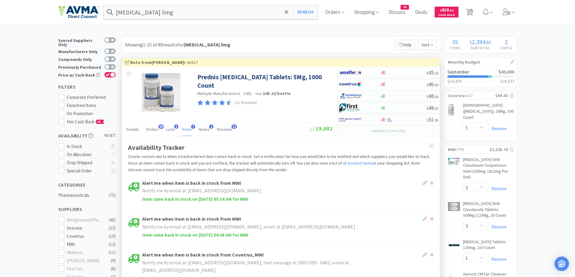
click at [433, 146] on icon at bounding box center [431, 146] width 5 height 5
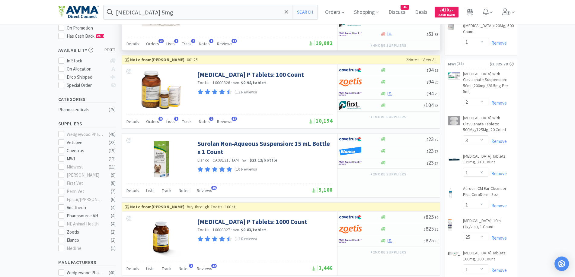
scroll to position [121, 0]
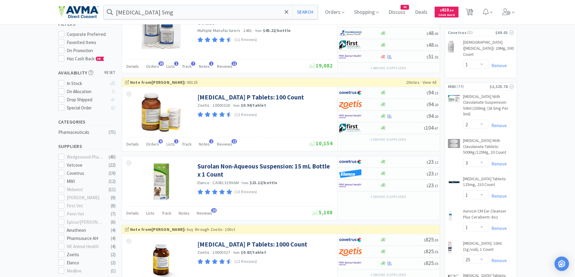
scroll to position [0, 0]
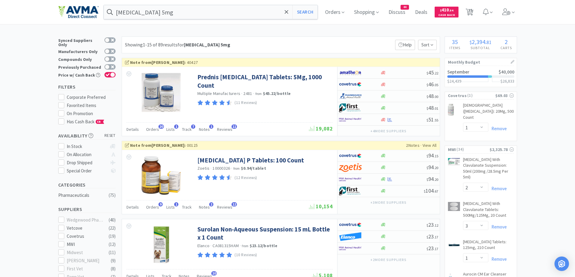
click at [348, 41] on div "Showing 1-15 of 89 results for [MEDICAL_DATA] 5mg Filters Help Sort" at bounding box center [281, 45] width 318 height 17
click at [375, 124] on div at bounding box center [359, 120] width 41 height 10
select select "1"
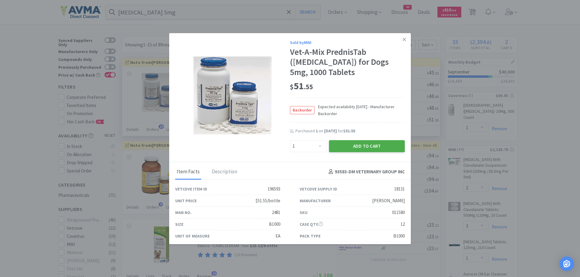
click at [361, 148] on button "Add to Cart" at bounding box center [367, 146] width 76 height 12
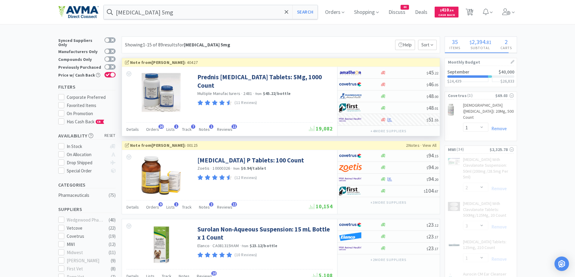
select select "1"
select select "5"
select select "1"
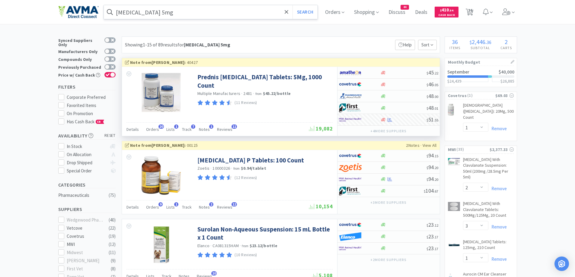
click at [216, 15] on input "[MEDICAL_DATA] 5mg" at bounding box center [211, 12] width 214 height 14
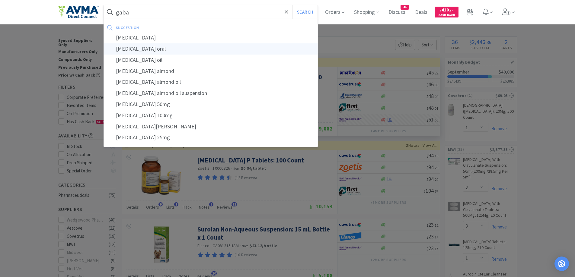
click at [156, 52] on div "[MEDICAL_DATA] oral" at bounding box center [211, 48] width 214 height 11
type input "[MEDICAL_DATA] oral"
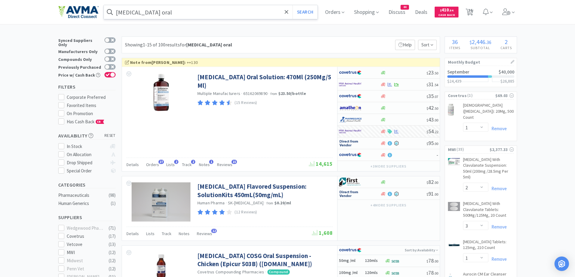
click at [311, 39] on div "Showing 1-15 of 100 results for [MEDICAL_DATA] oral Filters Help Sort" at bounding box center [281, 45] width 318 height 17
click at [375, 132] on div at bounding box center [359, 131] width 41 height 10
select select "1"
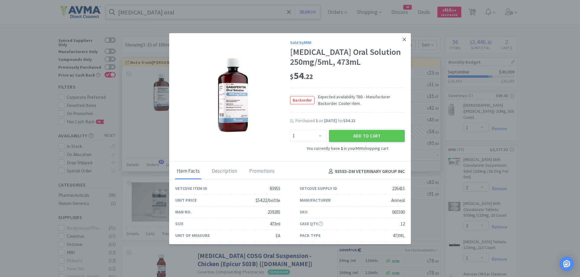
click at [399, 35] on link at bounding box center [404, 39] width 11 height 13
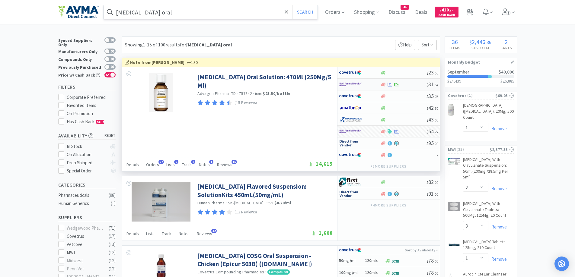
click at [374, 81] on div at bounding box center [359, 84] width 41 height 10
select select "1"
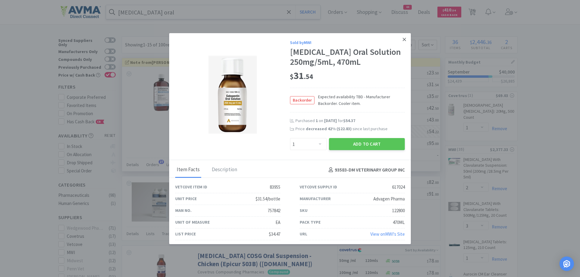
click at [403, 40] on link at bounding box center [404, 39] width 11 height 13
